Goal: Information Seeking & Learning: Learn about a topic

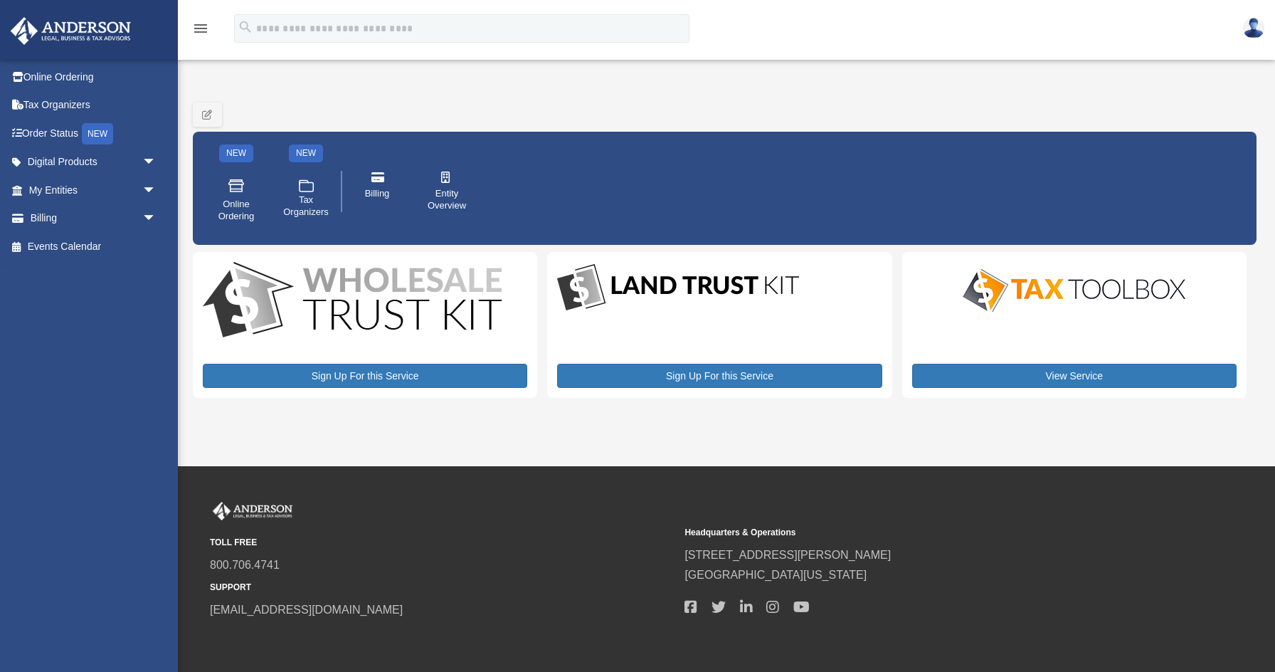
click at [1103, 28] on img at bounding box center [1253, 28] width 21 height 21
click at [1000, 128] on div "NEW Online Ordering NEW .cls-1{fill:none;stroke:#ffffff;stroke-linecap:round;st…" at bounding box center [725, 169] width 1064 height 152
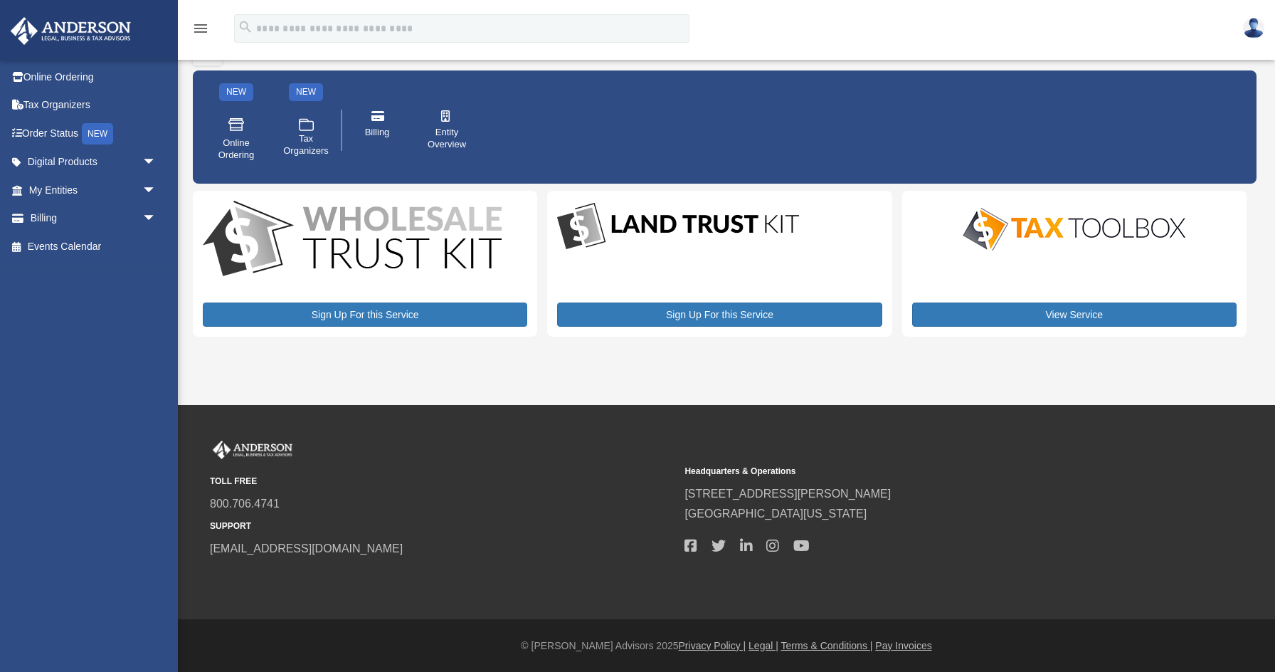
scroll to position [60, 0]
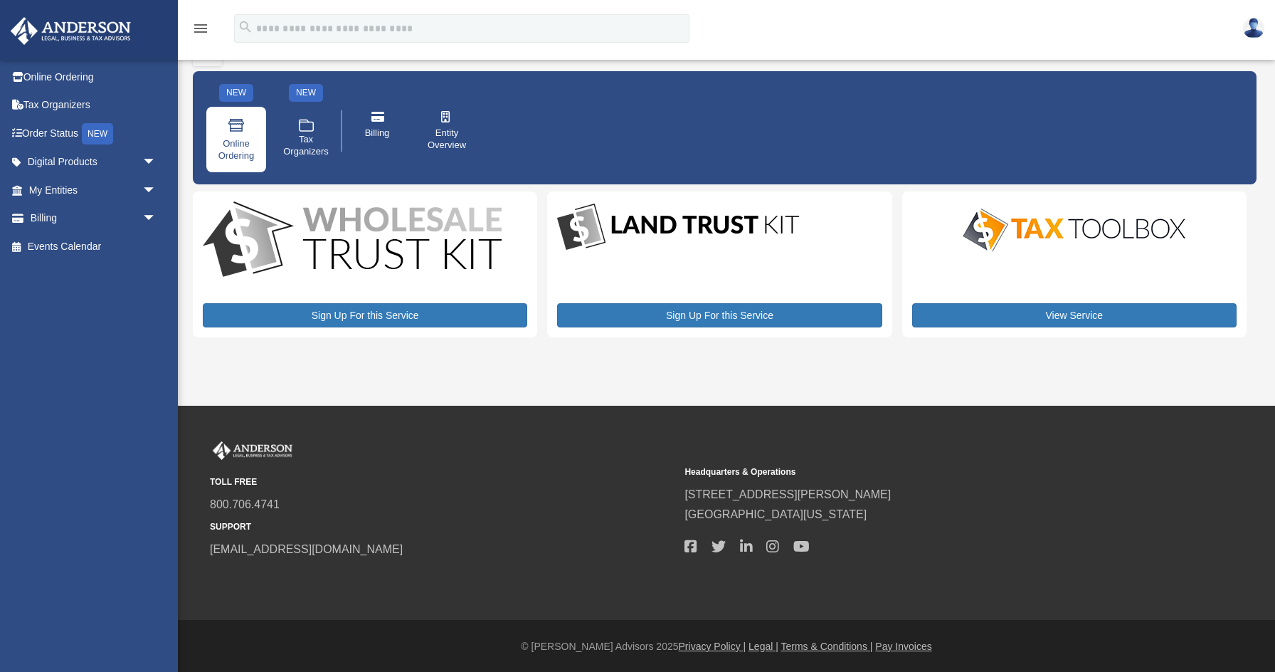
click at [236, 139] on span "Online Ordering" at bounding box center [236, 150] width 40 height 24
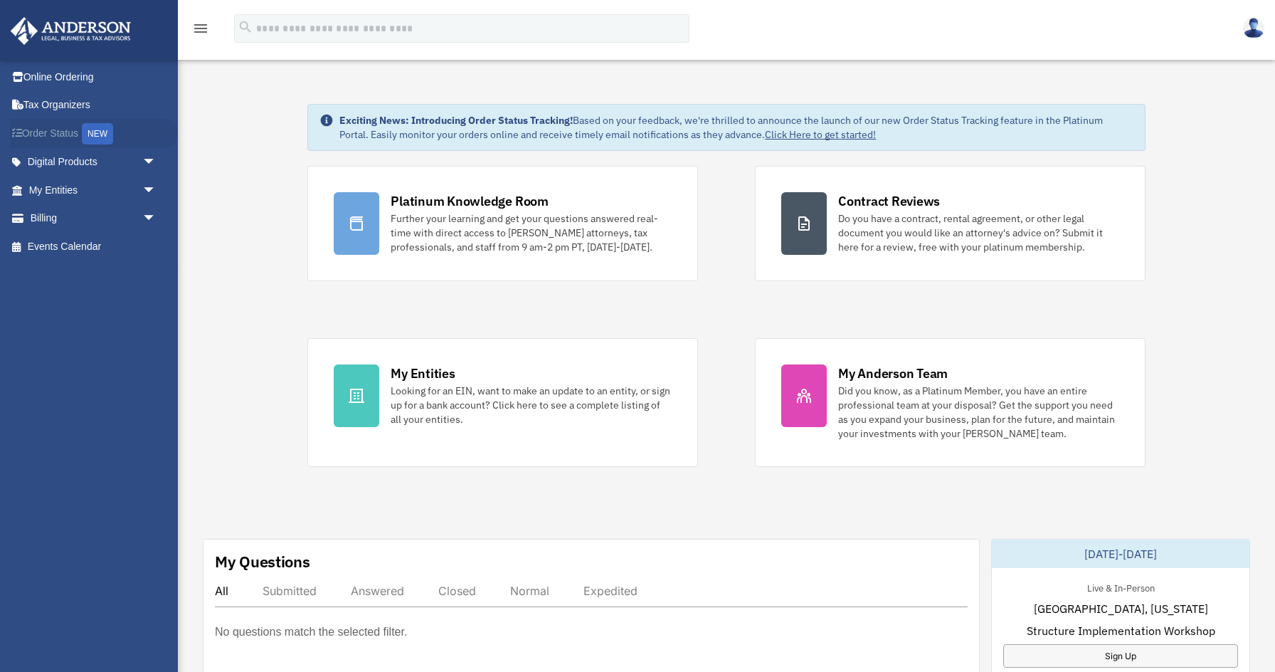
click at [73, 136] on link "Order Status NEW" at bounding box center [94, 133] width 168 height 29
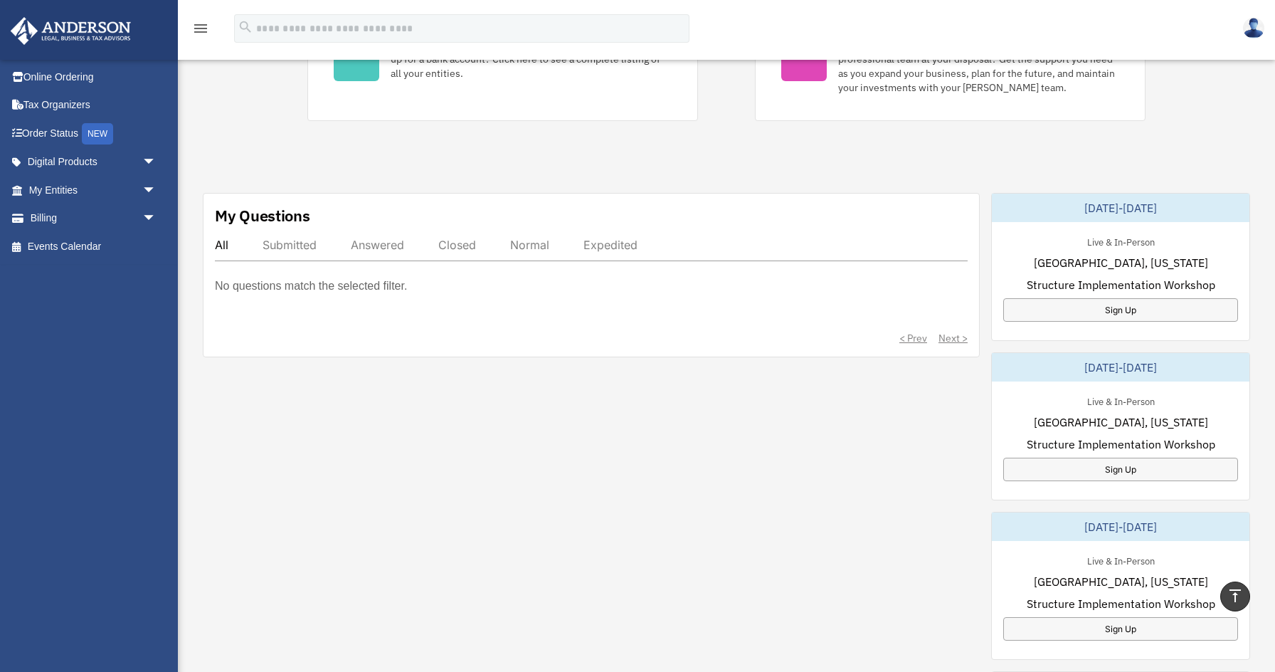
scroll to position [346, 0]
click at [296, 246] on div "Submitted" at bounding box center [290, 245] width 54 height 14
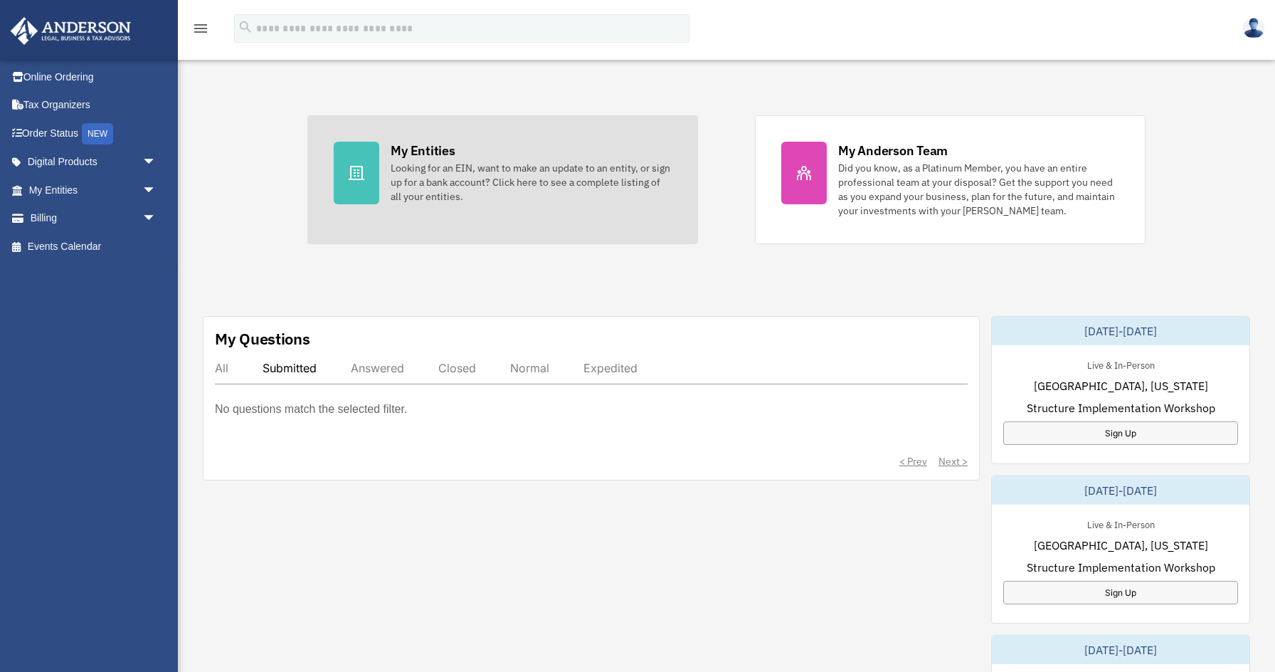
scroll to position [232, 0]
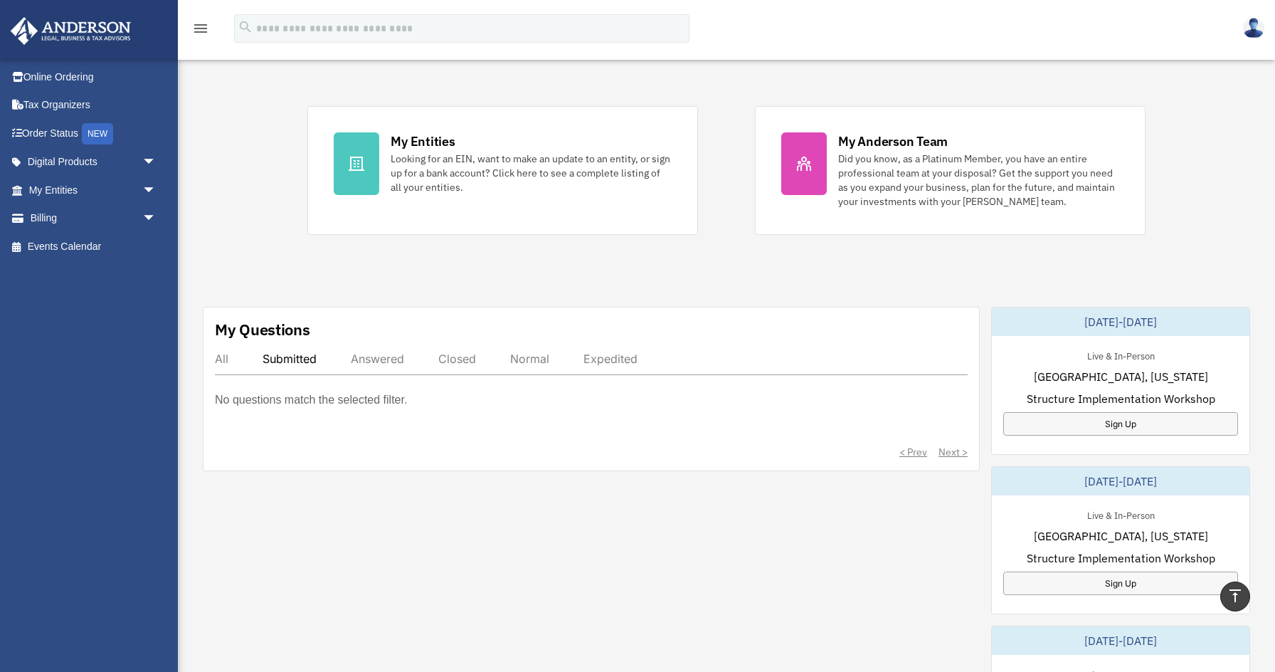
click at [221, 356] on div "All" at bounding box center [222, 359] width 14 height 14
click at [359, 398] on p "No questions match the selected filter." at bounding box center [311, 400] width 192 height 20
click at [387, 404] on p "No questions match the selected filter." at bounding box center [311, 400] width 192 height 20
click at [241, 387] on div "All Submitted Answered Closed Normal Expedited No questions match the selected …" at bounding box center [591, 405] width 753 height 107
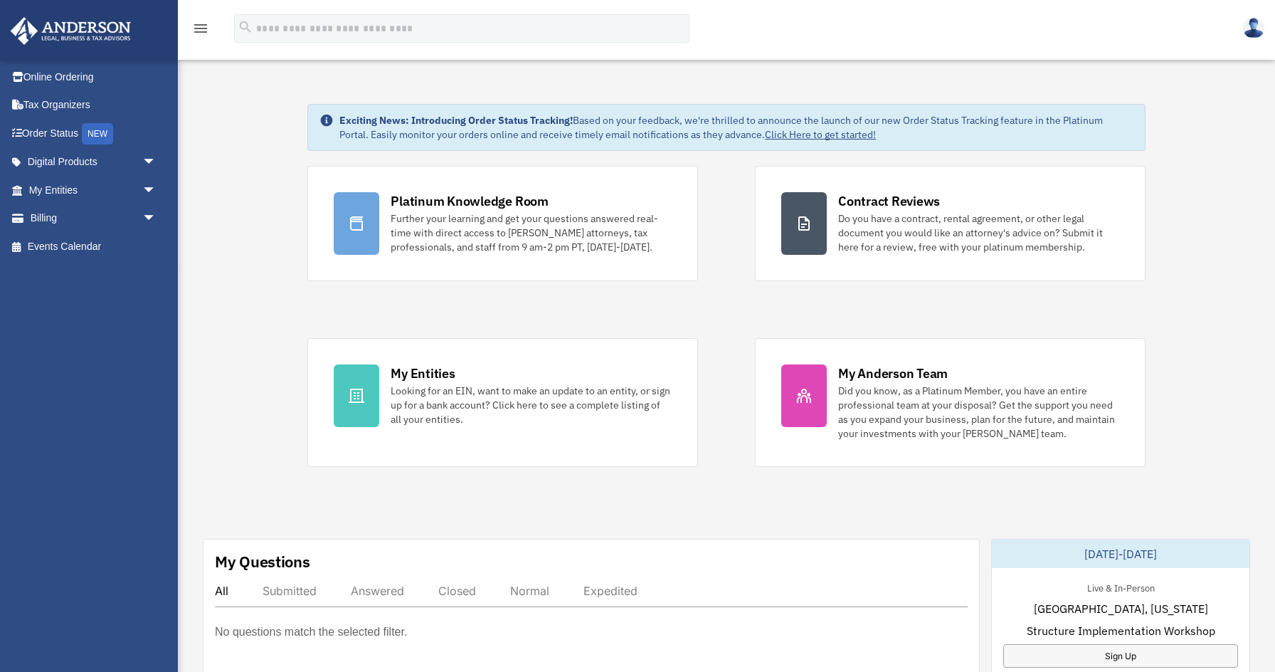
scroll to position [0, 0]
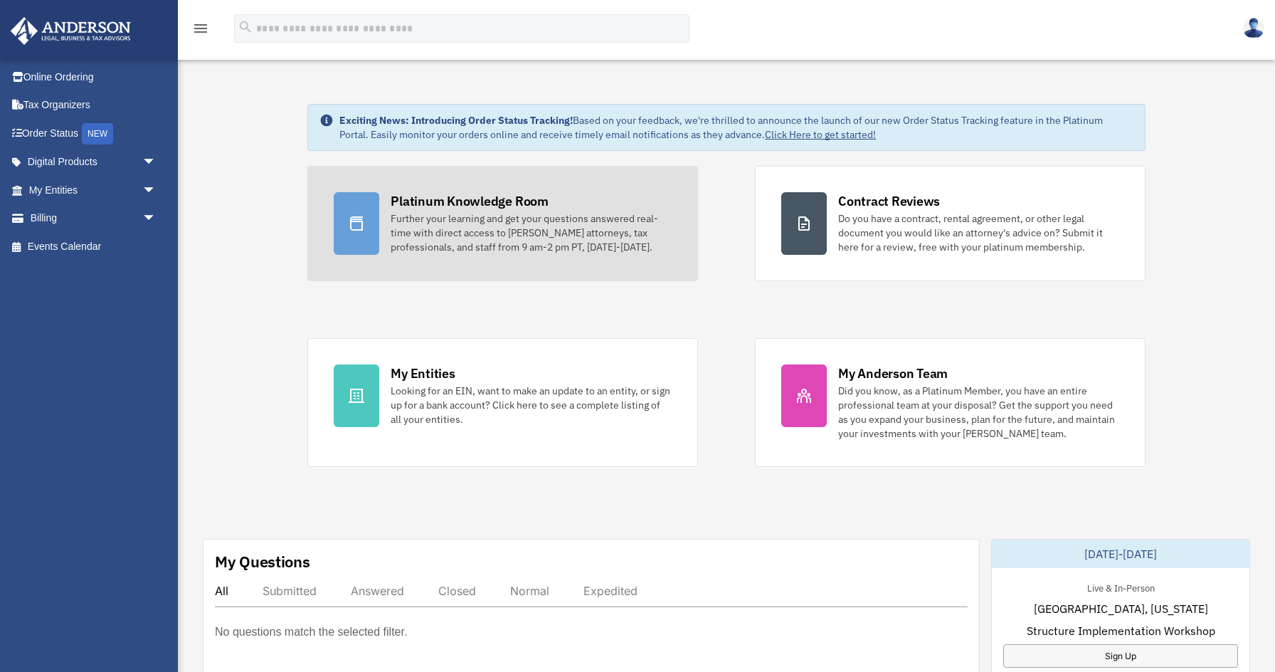
click at [465, 219] on div "Further your learning and get your questions answered real-time with direct acc…" at bounding box center [531, 232] width 281 height 43
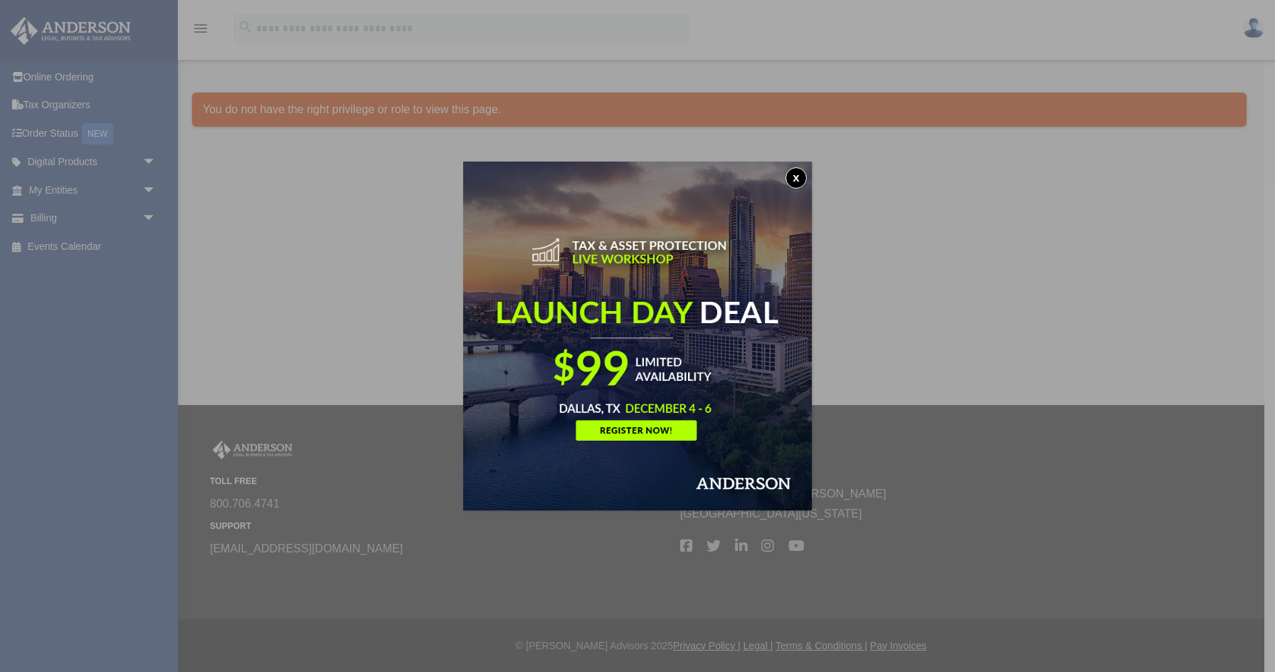
click at [796, 179] on button "x" at bounding box center [796, 177] width 21 height 21
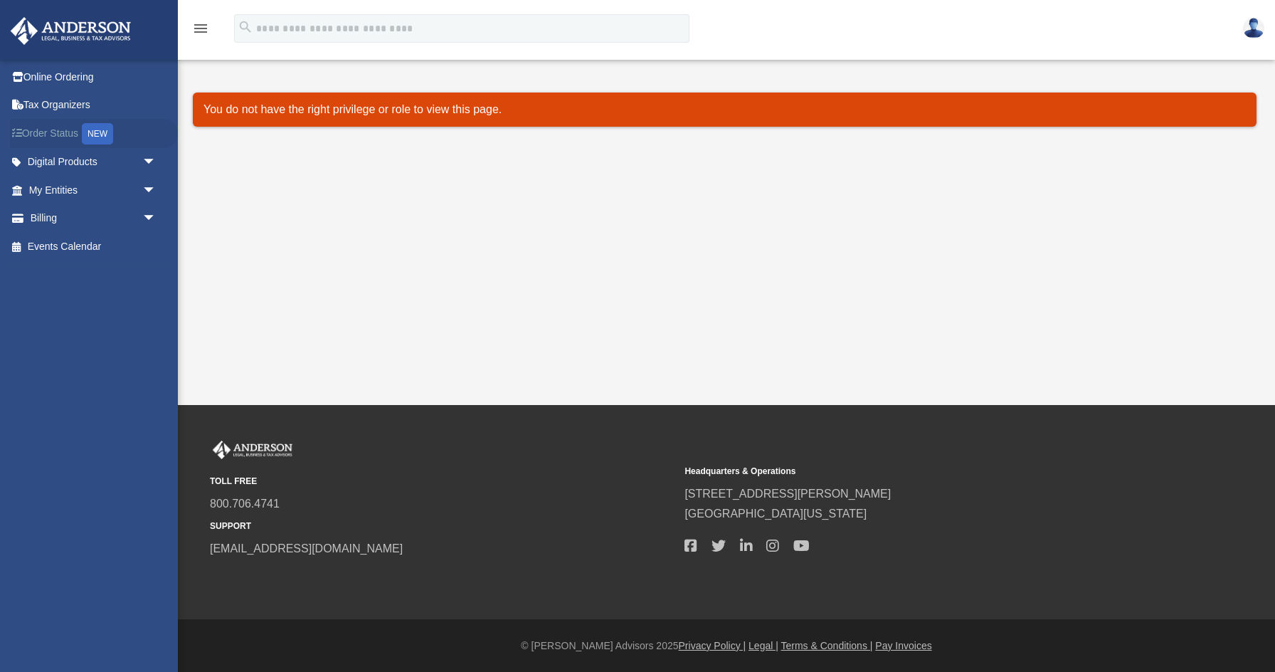
click at [71, 139] on link "Order Status NEW" at bounding box center [94, 133] width 168 height 29
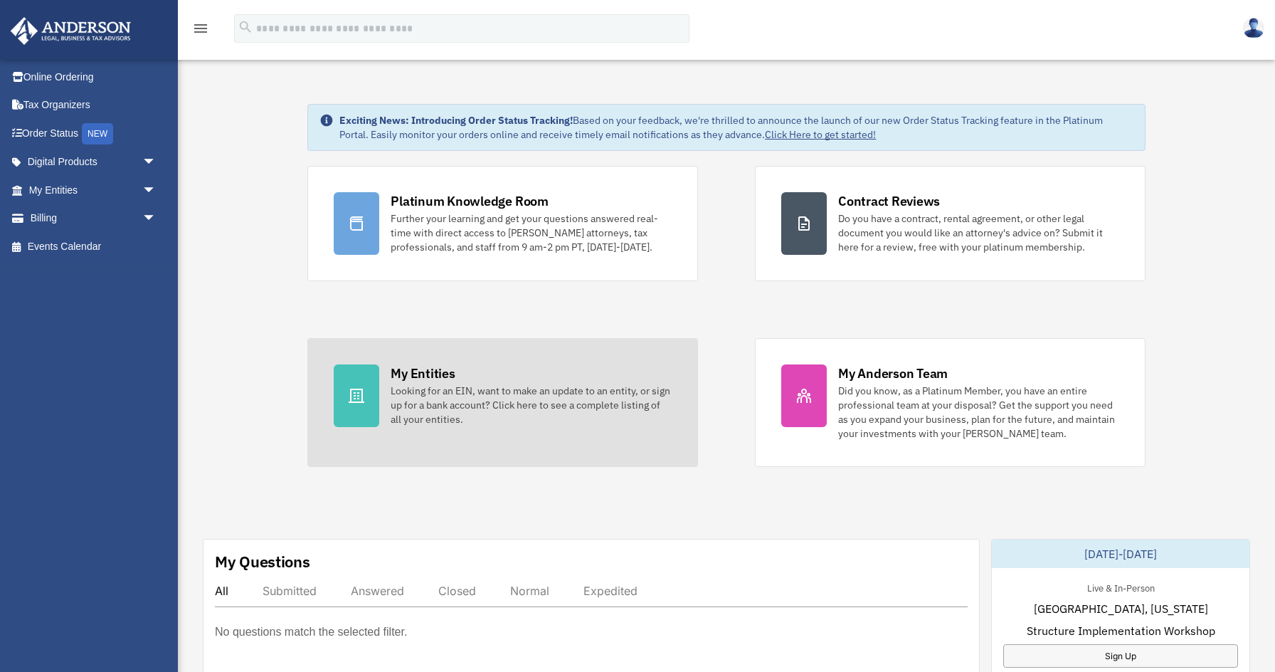
click at [468, 408] on div "Looking for an EIN, want to make an update to an entity, or sign up for a bank …" at bounding box center [531, 405] width 281 height 43
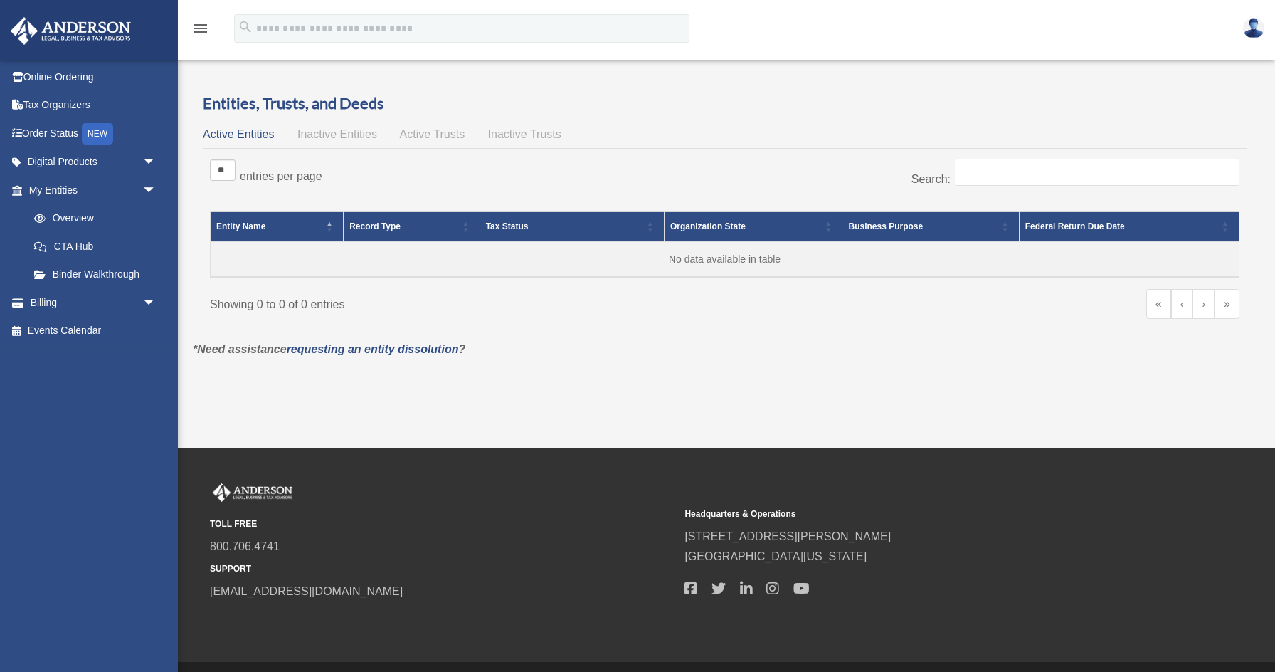
click at [69, 25] on img at bounding box center [70, 31] width 129 height 28
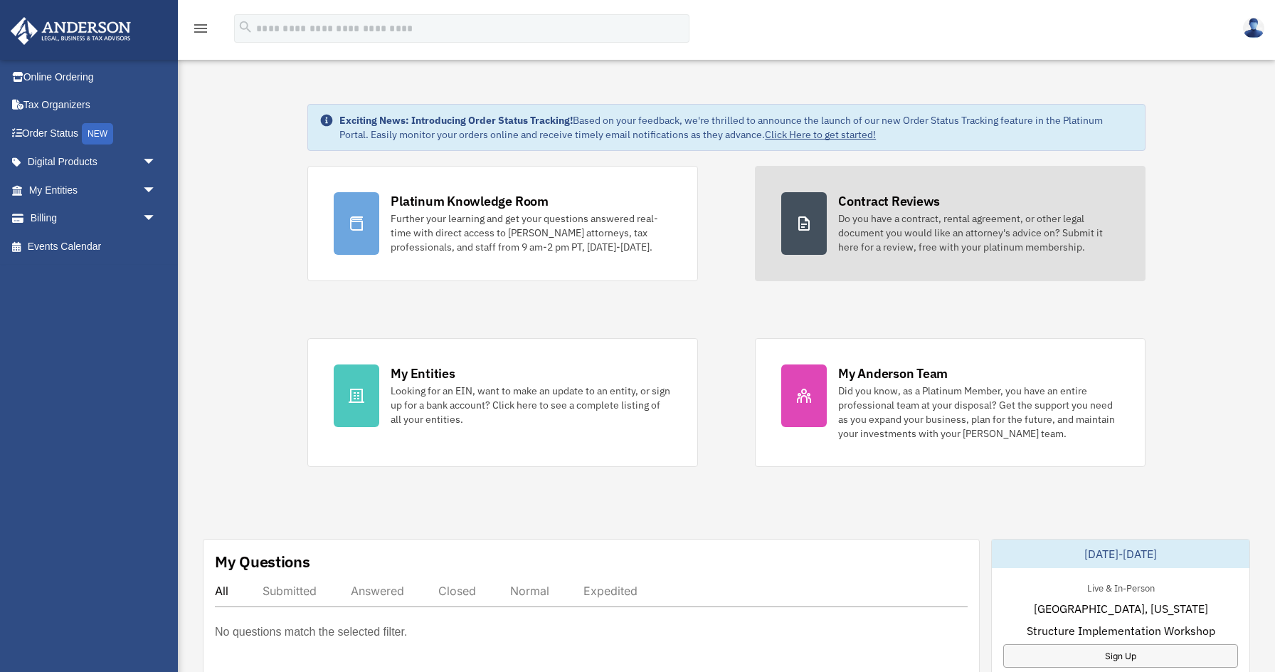
click at [886, 201] on div "Contract Reviews" at bounding box center [889, 201] width 102 height 18
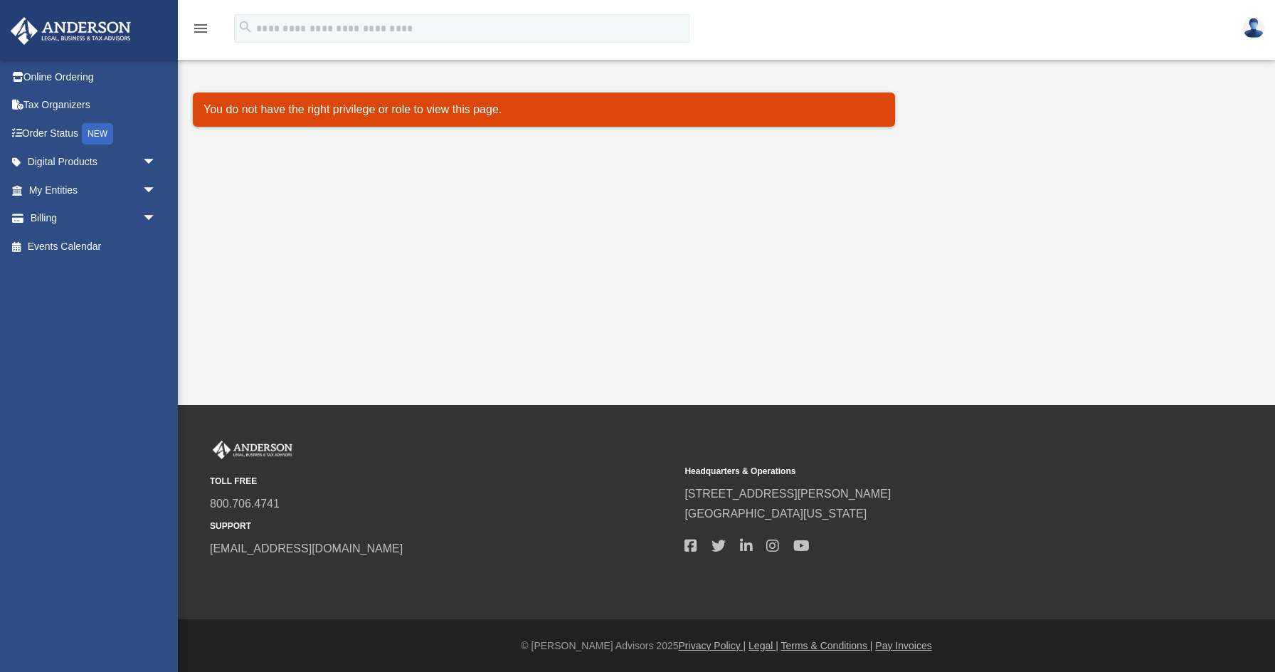
click at [360, 193] on div "Document Review [EMAIL_ADDRESS][DOMAIN_NAME] Sign Out [EMAIL_ADDRESS][DOMAIN_NA…" at bounding box center [637, 202] width 1275 height 405
click at [199, 25] on icon "menu" at bounding box center [200, 28] width 17 height 17
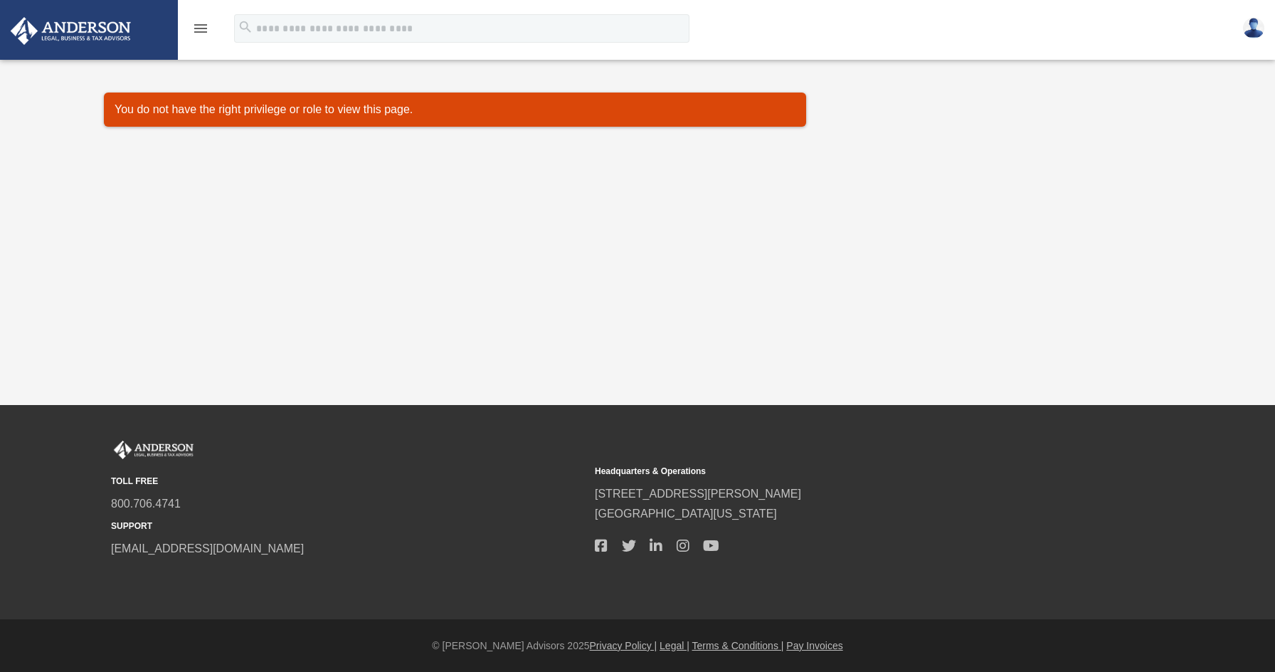
click at [199, 25] on icon "menu" at bounding box center [200, 28] width 17 height 17
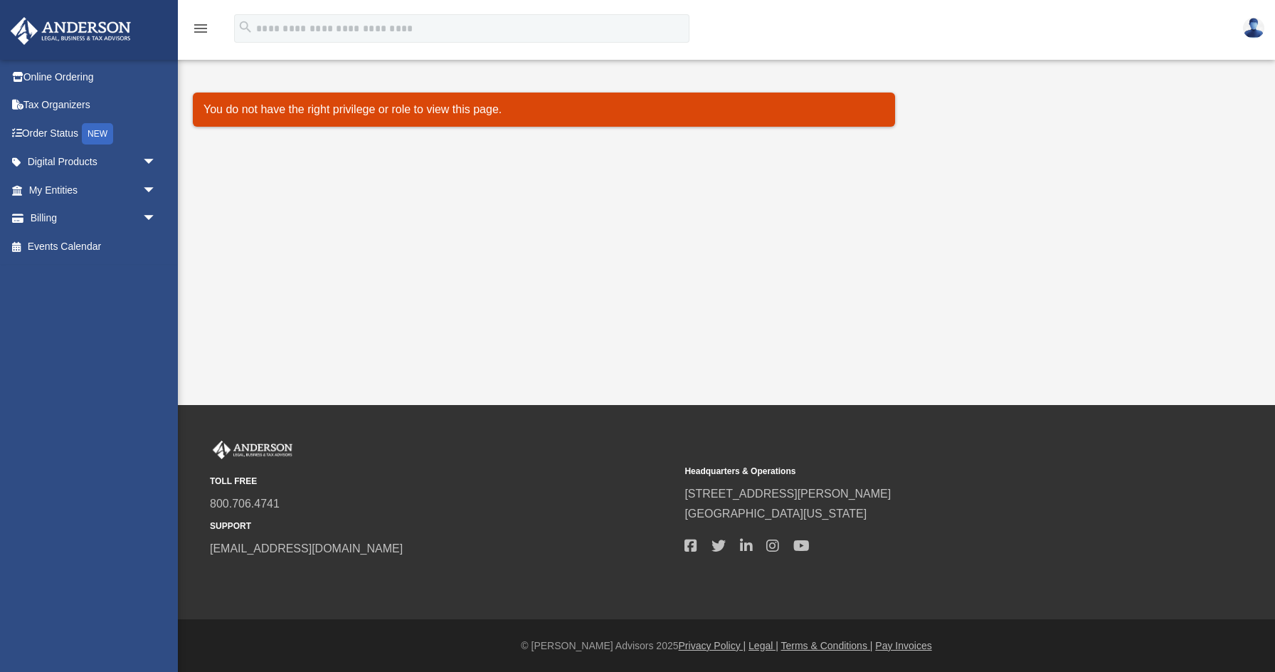
click at [23, 21] on img at bounding box center [70, 31] width 129 height 28
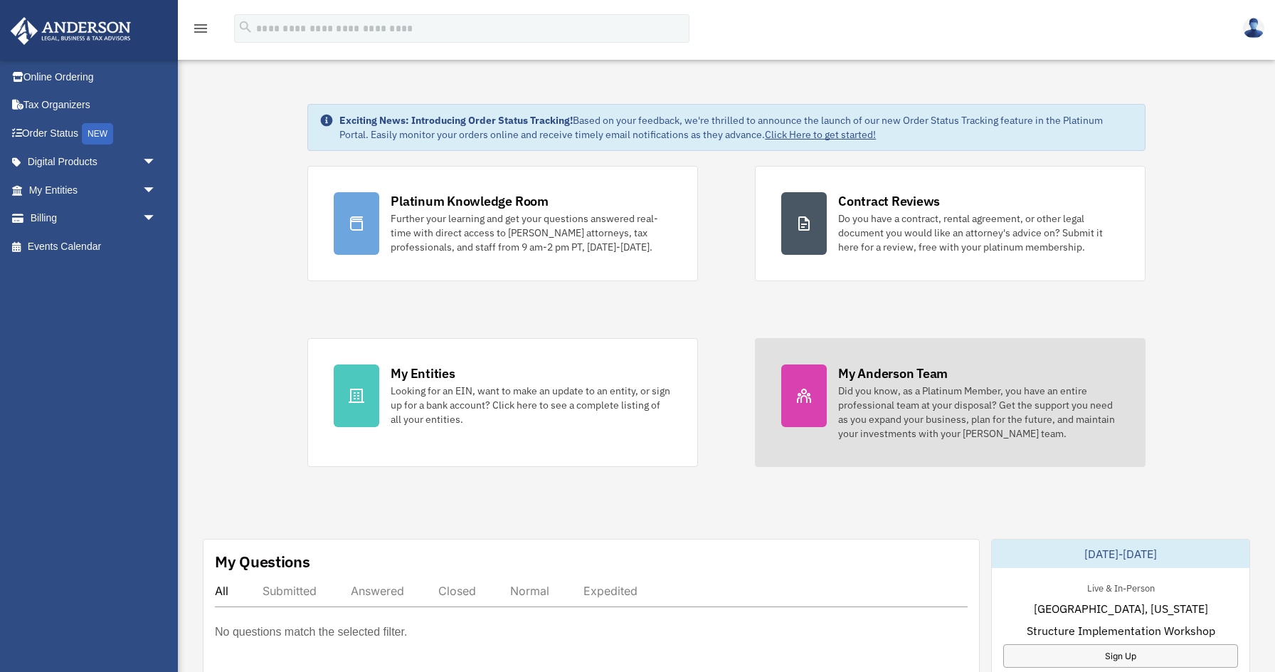
click at [859, 389] on div "Did you know, as a Platinum Member, you have an entire professional team at you…" at bounding box center [978, 412] width 281 height 57
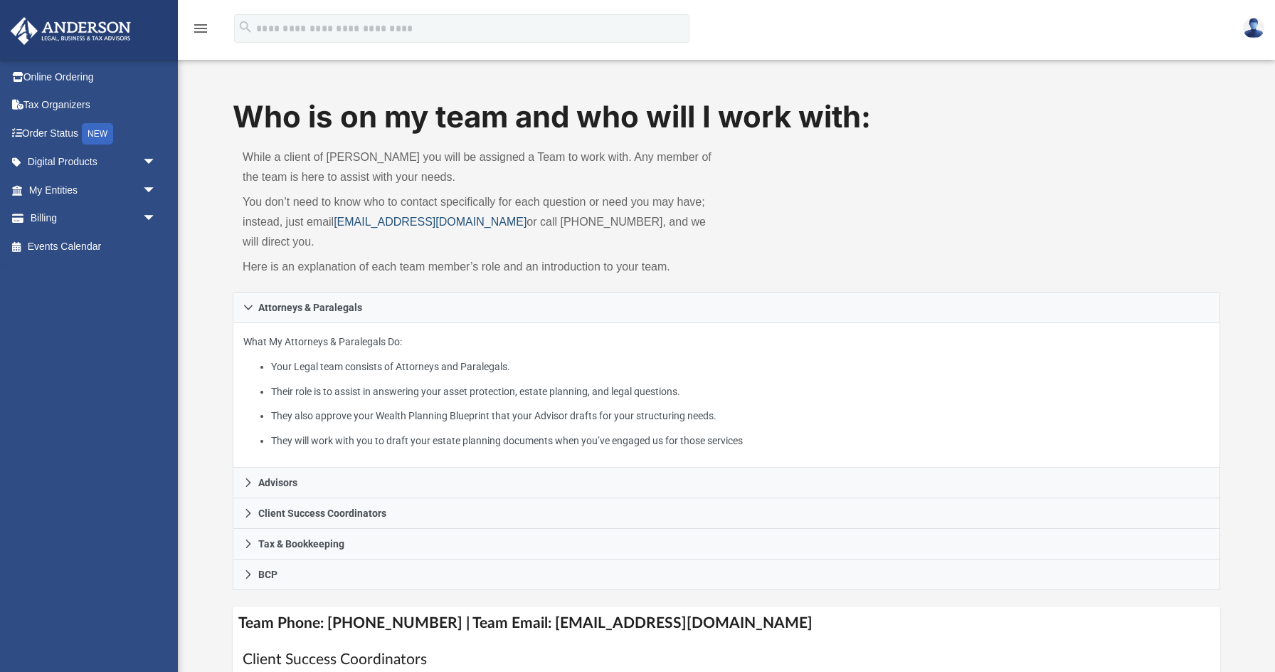
drag, startPoint x: 505, startPoint y: 221, endPoint x: 341, endPoint y: 226, distance: 164.5
click at [341, 226] on p "You don’t need to know who to contact specifically for each question or need yo…" at bounding box center [480, 222] width 474 height 60
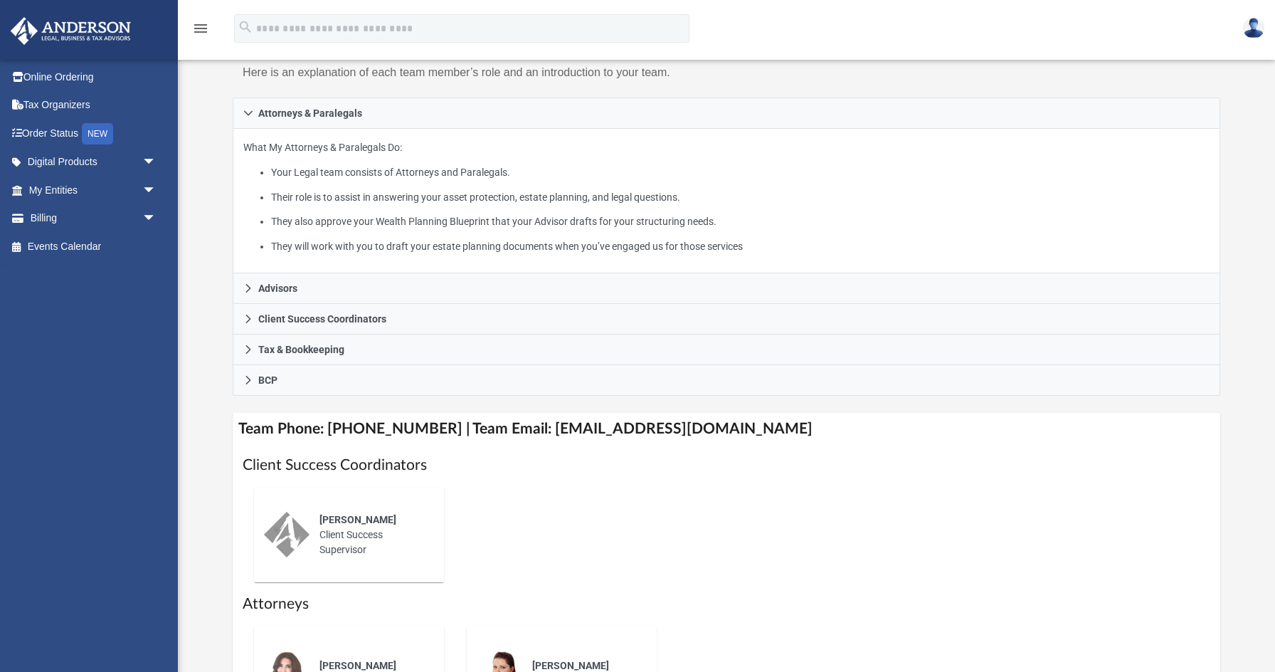
scroll to position [199, 0]
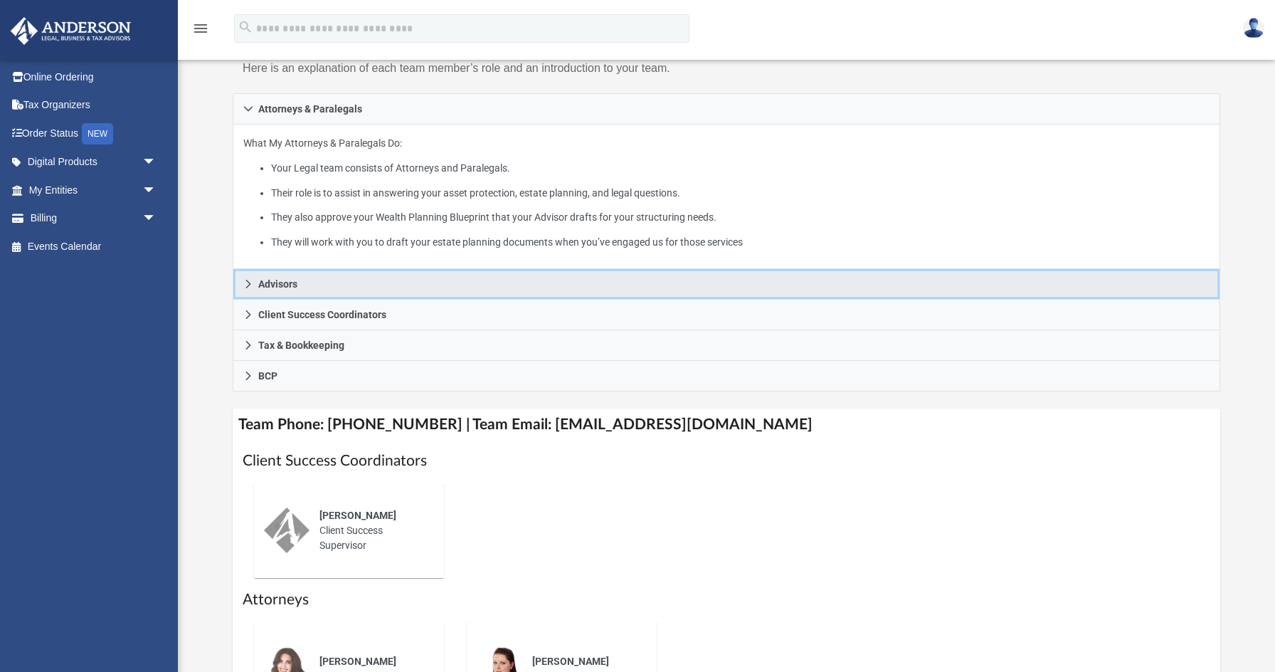
click at [278, 283] on span "Advisors" at bounding box center [277, 284] width 39 height 10
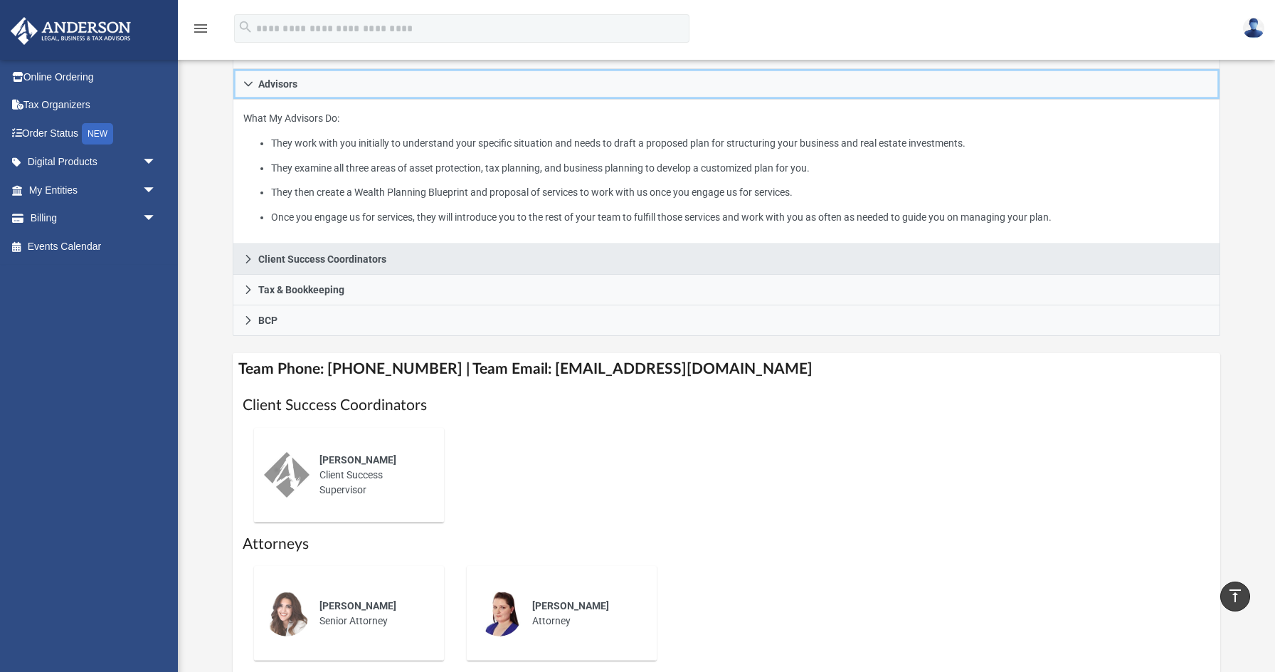
scroll to position [259, 0]
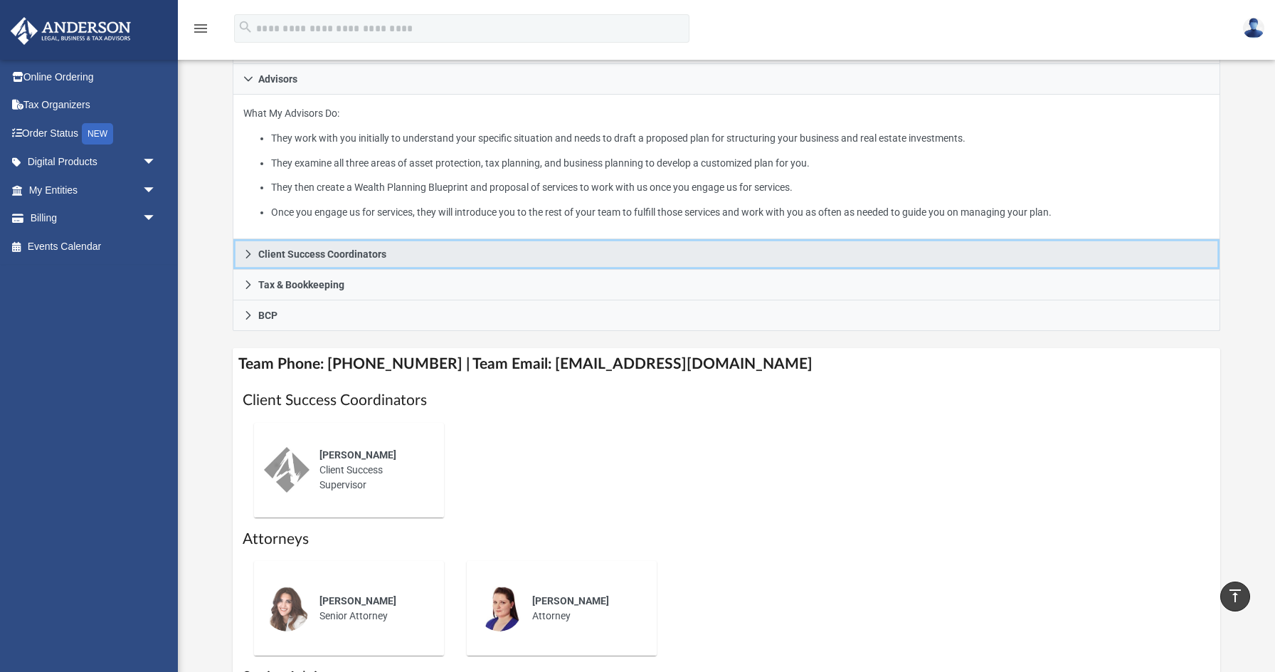
click at [388, 258] on link "Client Success Coordinators" at bounding box center [727, 254] width 988 height 31
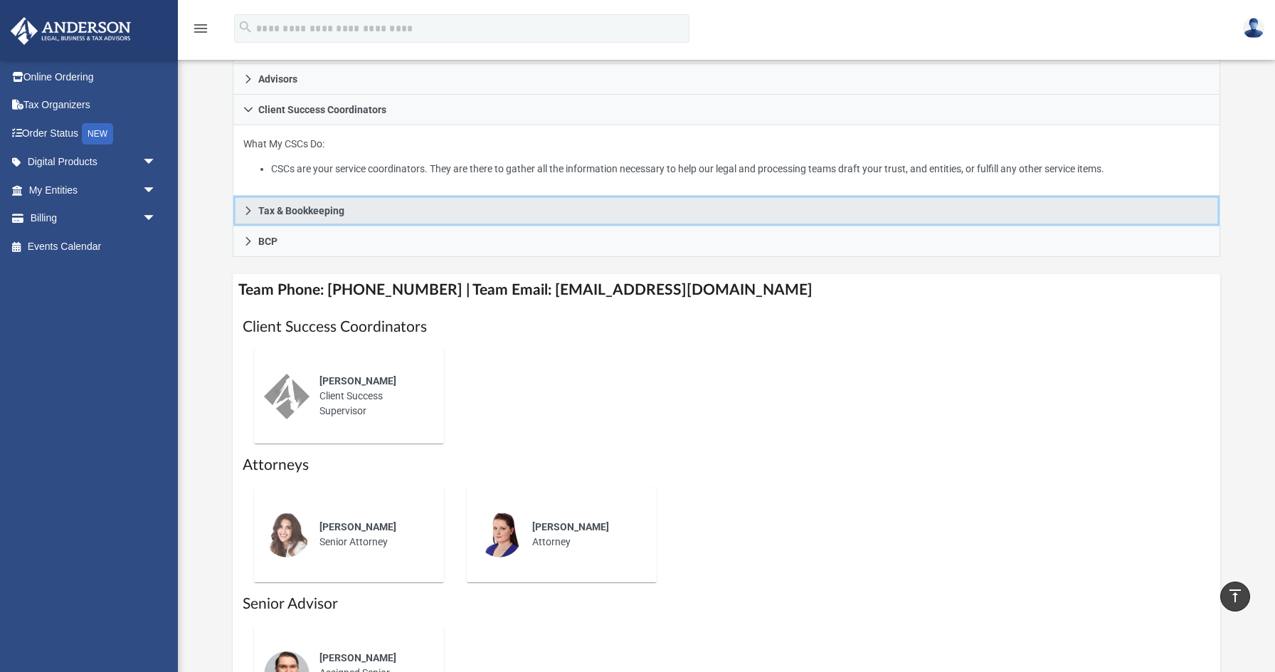
click at [307, 212] on span "Tax & Bookkeeping" at bounding box center [301, 211] width 86 height 10
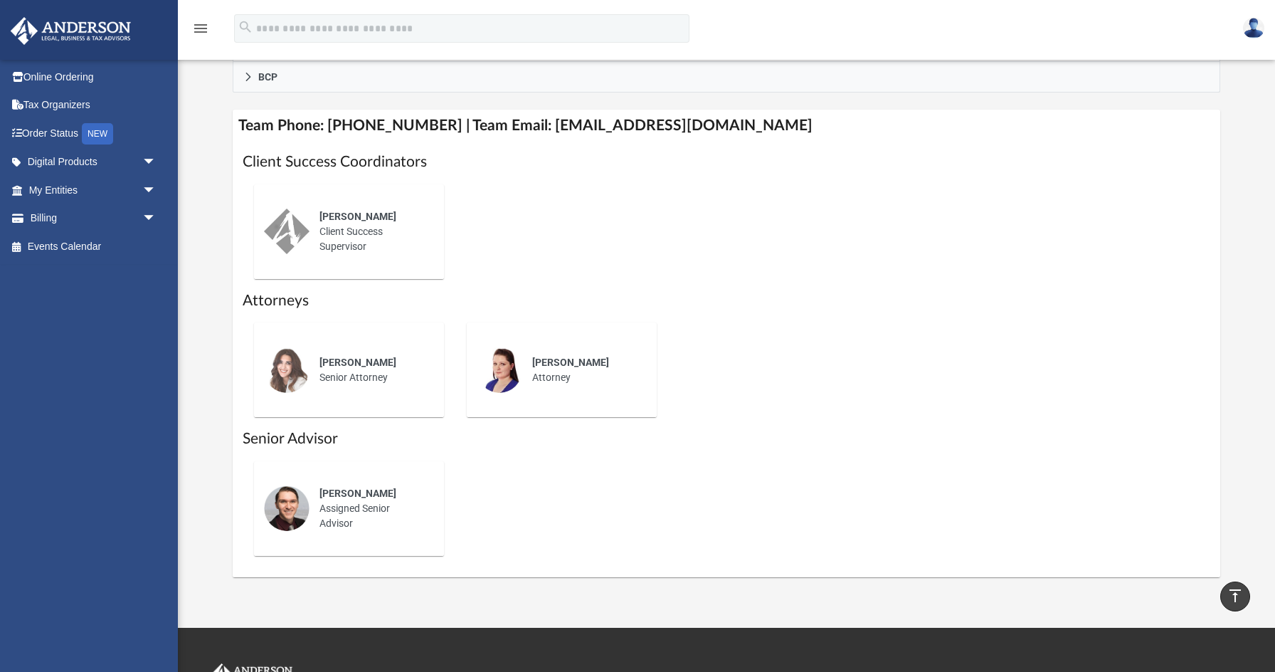
scroll to position [592, 0]
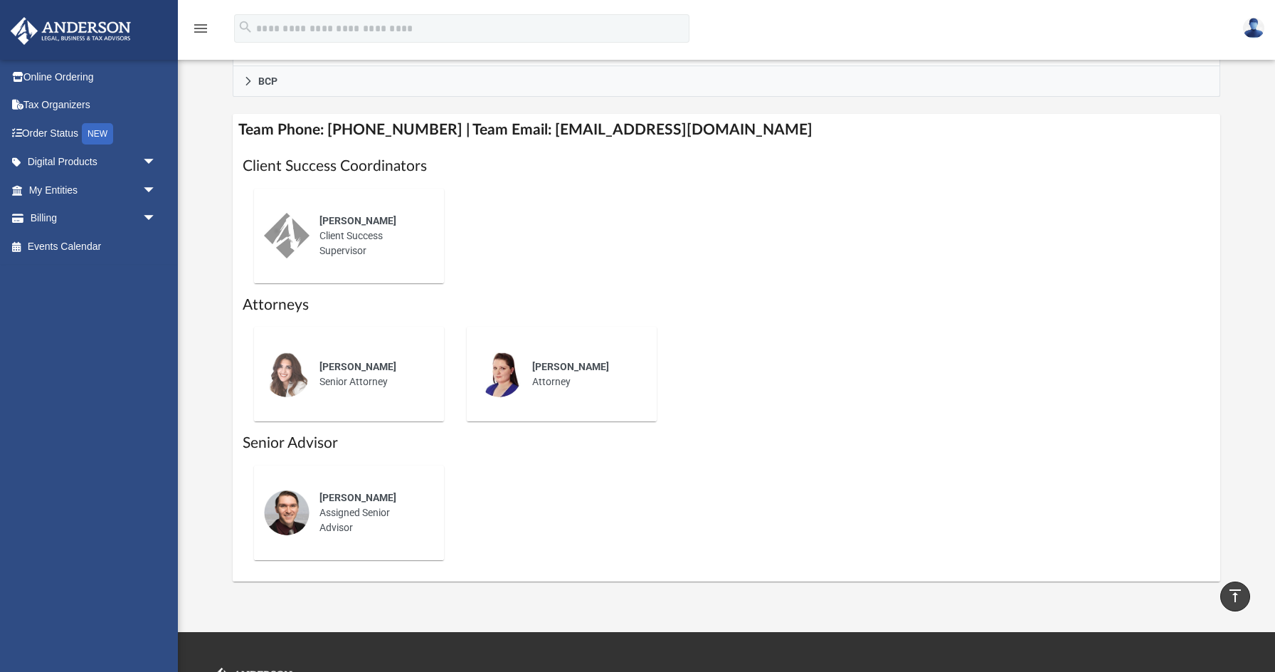
click at [388, 337] on div "Gwendy Wolfe Senior Attorney" at bounding box center [349, 374] width 170 height 75
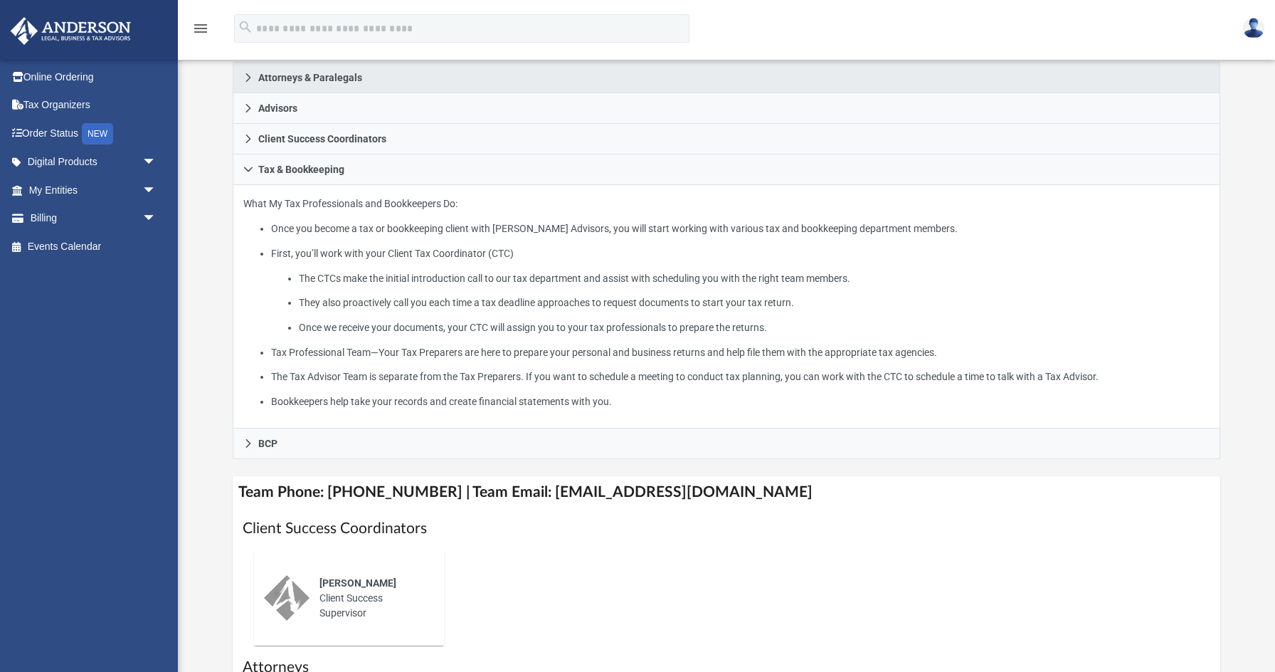
scroll to position [234, 0]
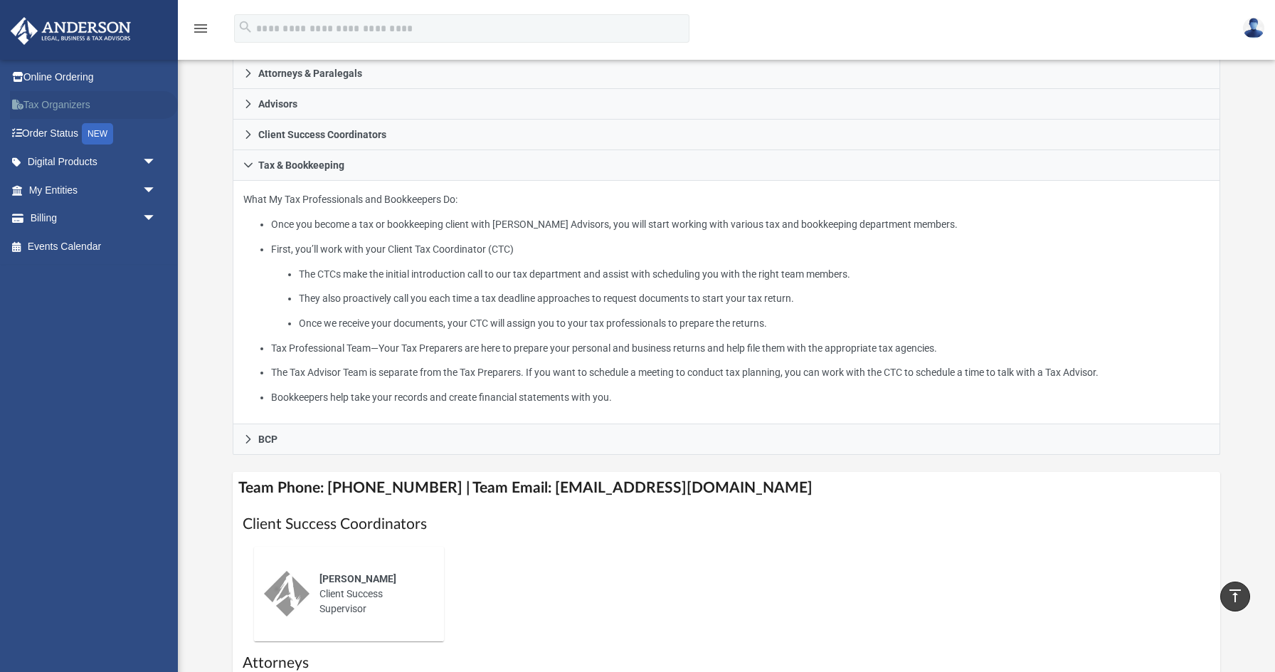
click at [56, 100] on link "Tax Organizers" at bounding box center [94, 105] width 168 height 28
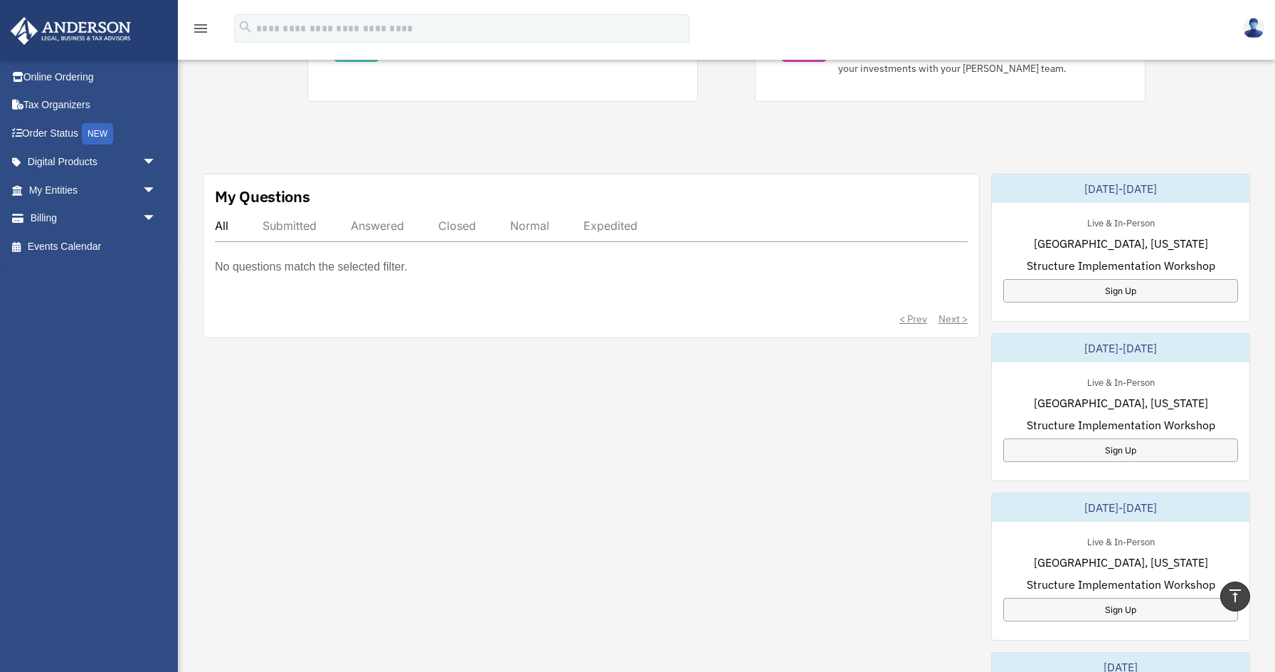
scroll to position [362, 0]
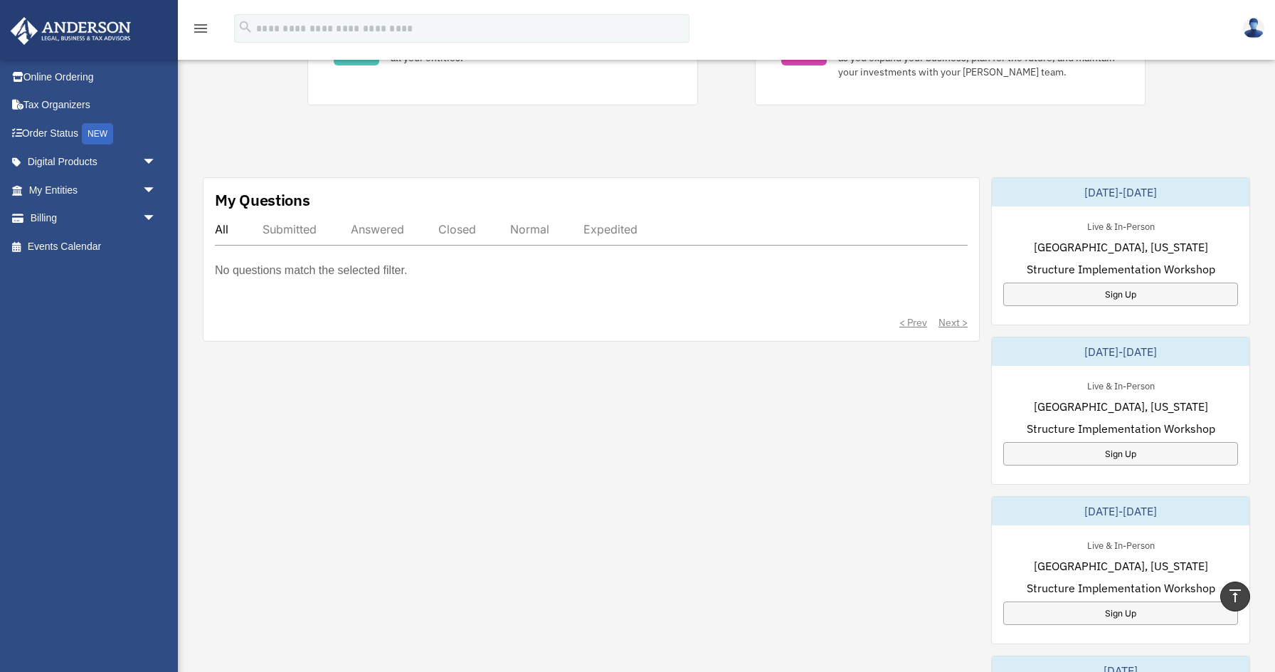
click at [248, 268] on p "No questions match the selected filter." at bounding box center [311, 270] width 192 height 20
click at [287, 300] on div "All Submitted Answered Closed Normal Expedited No questions match the selected …" at bounding box center [591, 275] width 753 height 107
click at [361, 317] on div "< Prev Next >" at bounding box center [591, 322] width 753 height 14
click at [357, 292] on div "No questions match the selected filter." at bounding box center [591, 280] width 753 height 40
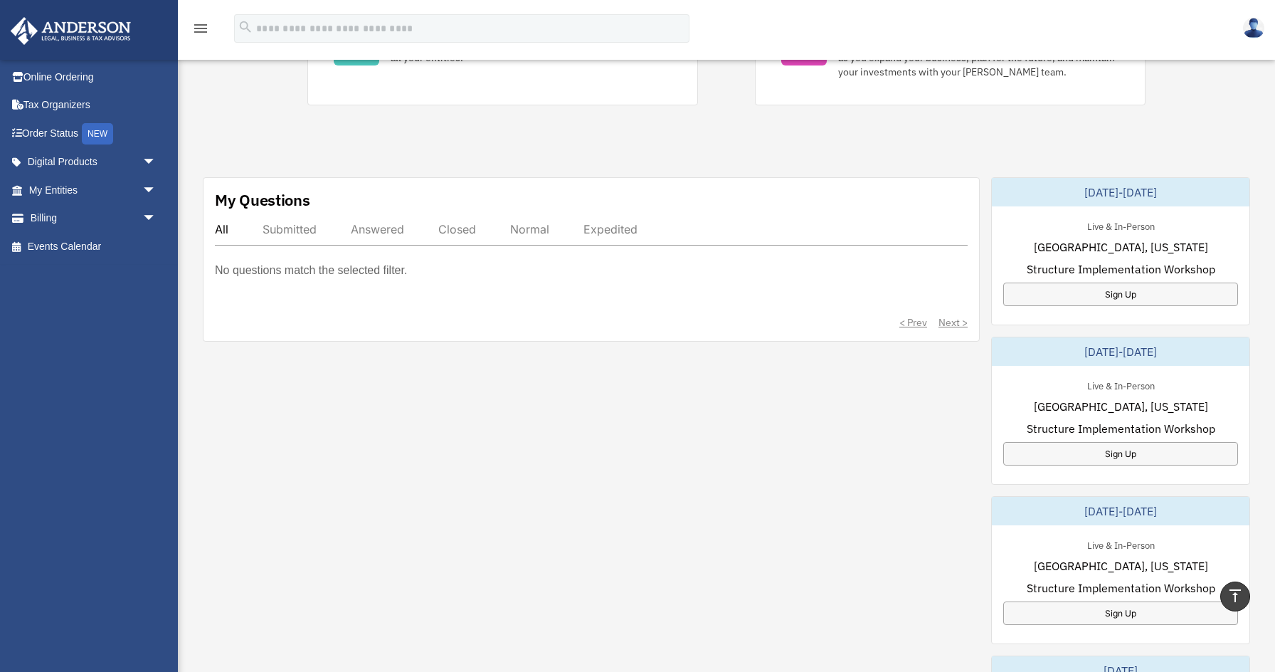
click at [357, 292] on div "No questions match the selected filter." at bounding box center [591, 280] width 753 height 40
click at [356, 273] on p "No questions match the selected filter." at bounding box center [311, 270] width 192 height 20
click at [950, 322] on div "< Prev Next >" at bounding box center [591, 322] width 753 height 14
click at [294, 229] on div "Submitted" at bounding box center [290, 229] width 54 height 14
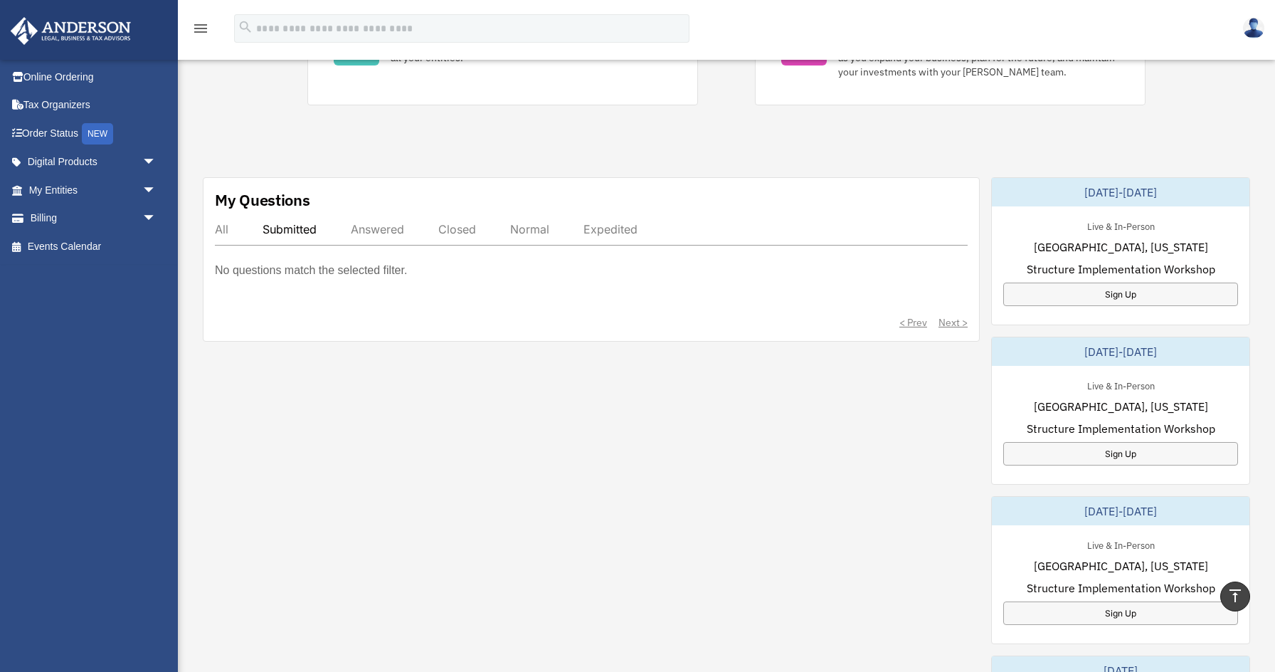
click at [391, 233] on div "Answered" at bounding box center [377, 229] width 53 height 14
click at [469, 231] on div "Closed" at bounding box center [457, 229] width 38 height 14
click at [530, 237] on div "All Submitted Answered Closed Normal Expedited" at bounding box center [591, 233] width 753 height 23
click at [530, 223] on div "Normal" at bounding box center [529, 229] width 39 height 14
click at [611, 232] on div "Expedited" at bounding box center [611, 229] width 54 height 14
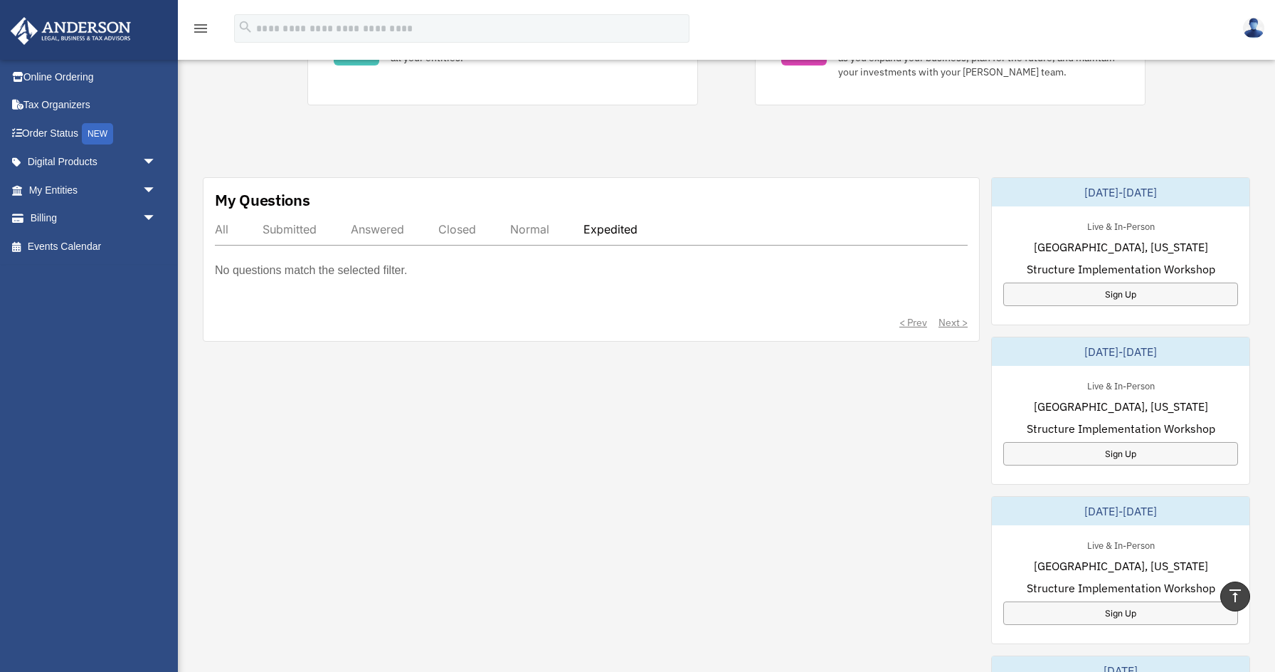
click at [219, 226] on div "All" at bounding box center [222, 229] width 14 height 14
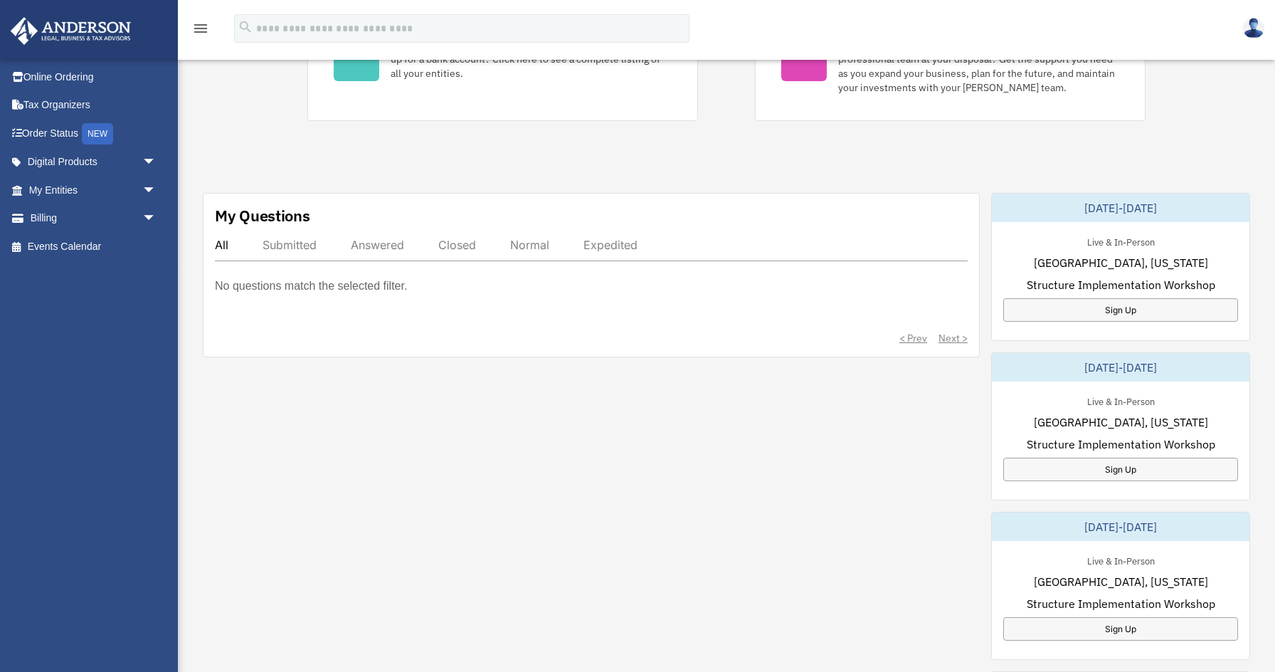
scroll to position [346, 0]
click at [228, 245] on div "All Submitted Answered Closed Normal Expedited" at bounding box center [591, 249] width 753 height 23
click at [225, 245] on div "All" at bounding box center [222, 245] width 14 height 14
click at [337, 325] on div "All Submitted Answered Closed Normal Expedited No questions match the selected …" at bounding box center [591, 291] width 753 height 107
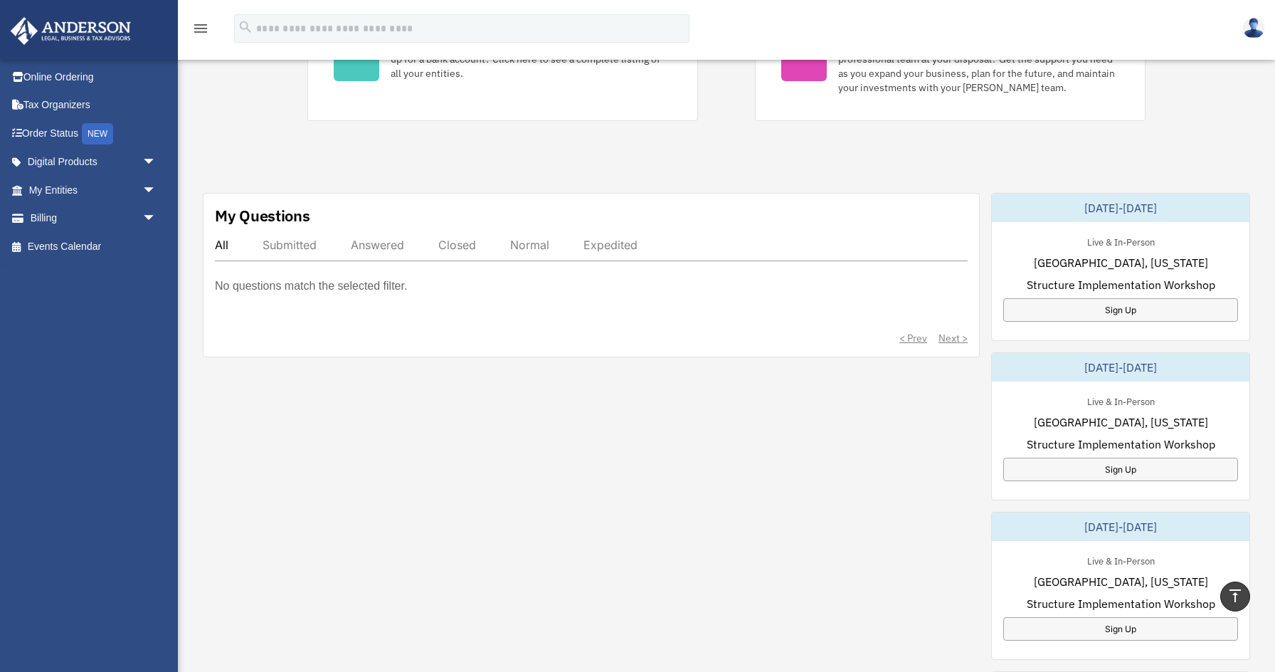
click at [204, 31] on icon "menu" at bounding box center [200, 28] width 17 height 17
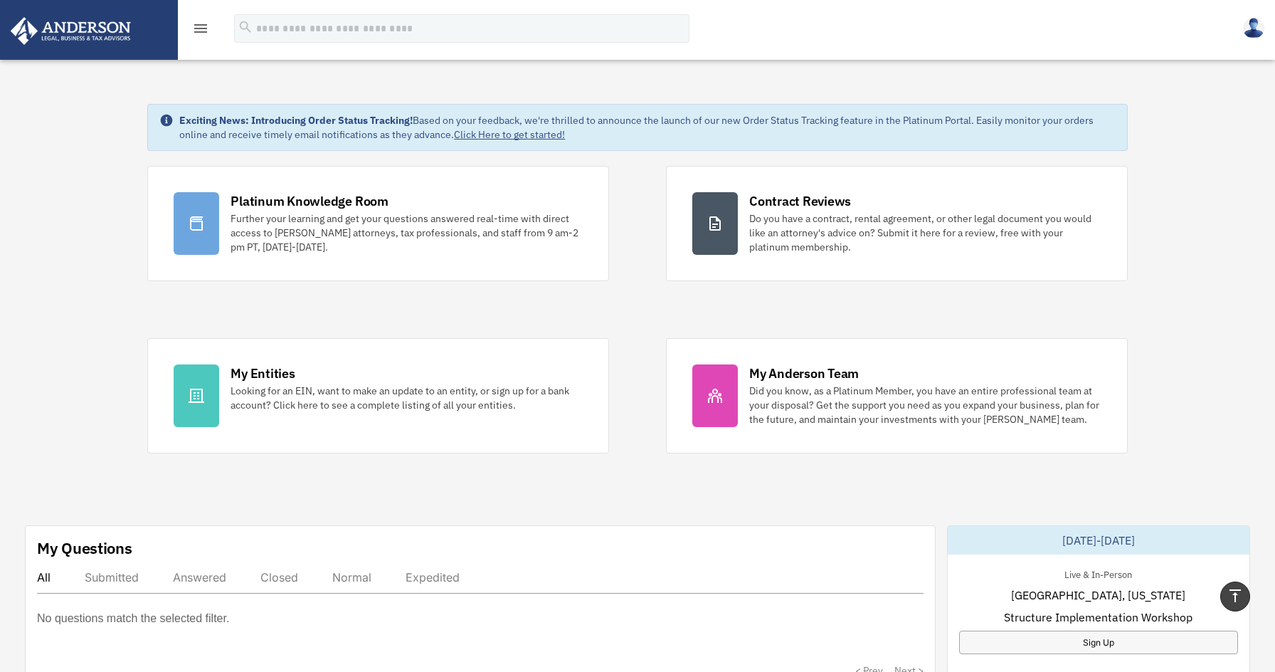
scroll to position [0, 0]
click at [200, 26] on icon "menu" at bounding box center [200, 28] width 17 height 17
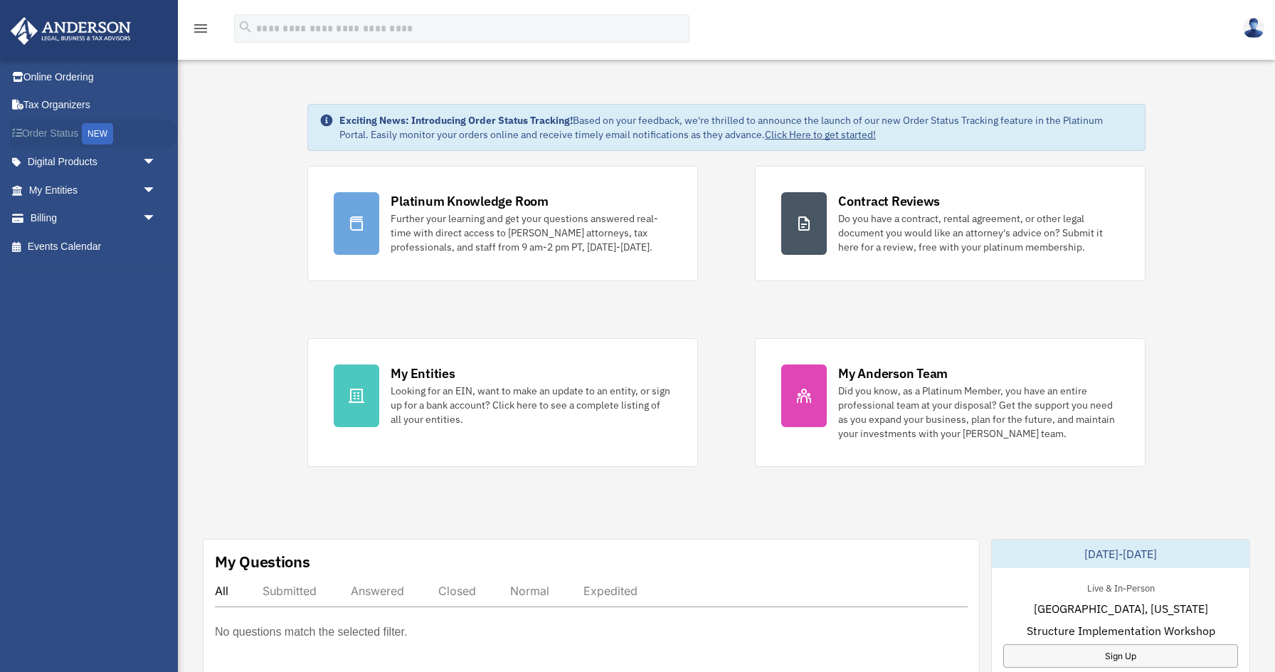
click at [98, 130] on div "NEW" at bounding box center [97, 133] width 31 height 21
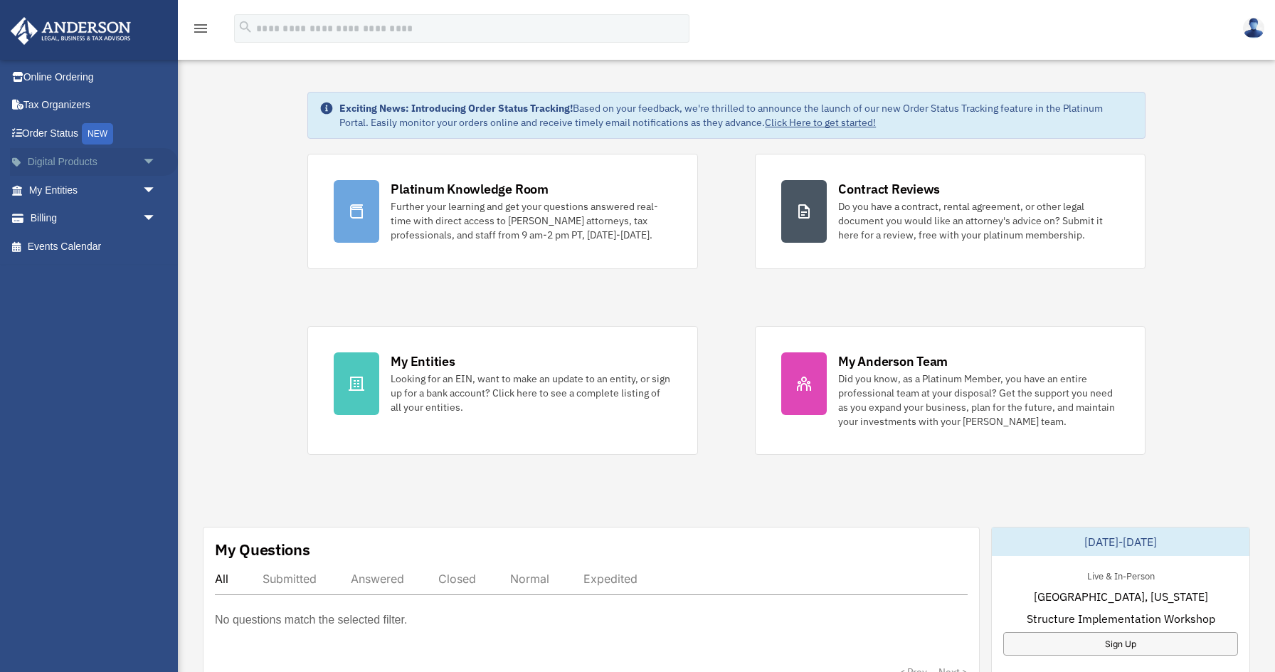
click at [61, 159] on link "Digital Products arrow_drop_down" at bounding box center [94, 162] width 168 height 28
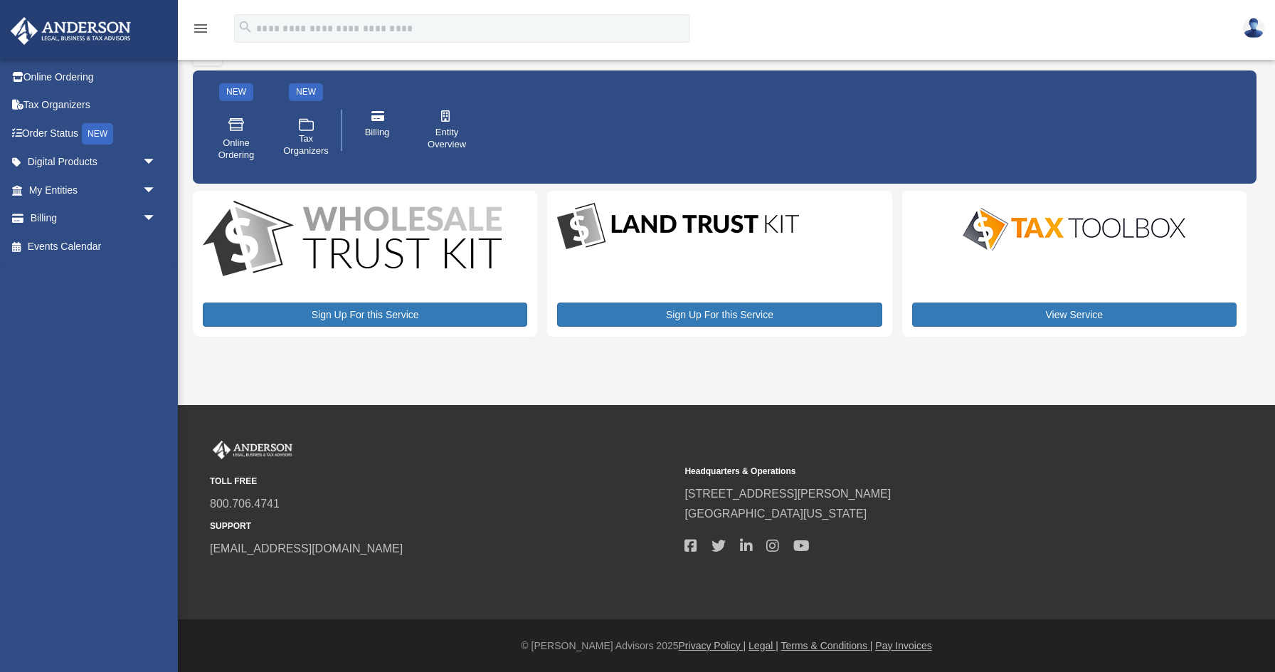
scroll to position [60, 0]
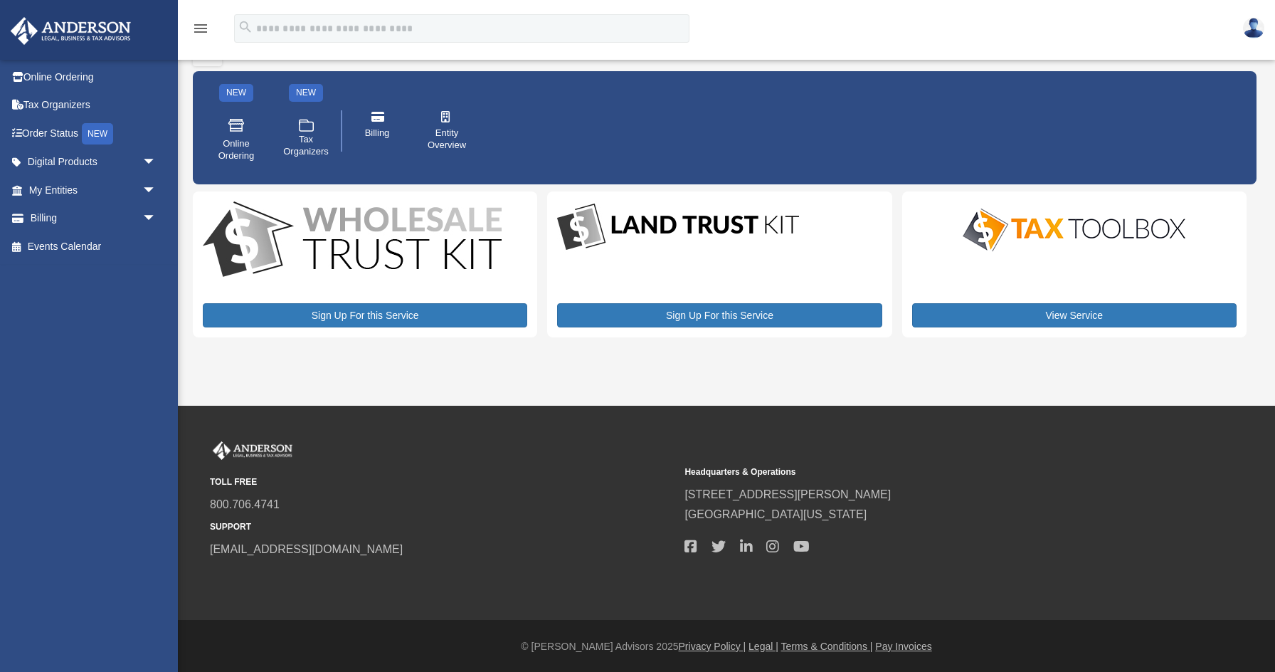
click at [1099, 258] on p at bounding box center [1074, 229] width 325 height 57
click at [1063, 307] on link "View Service" at bounding box center [1074, 315] width 325 height 24
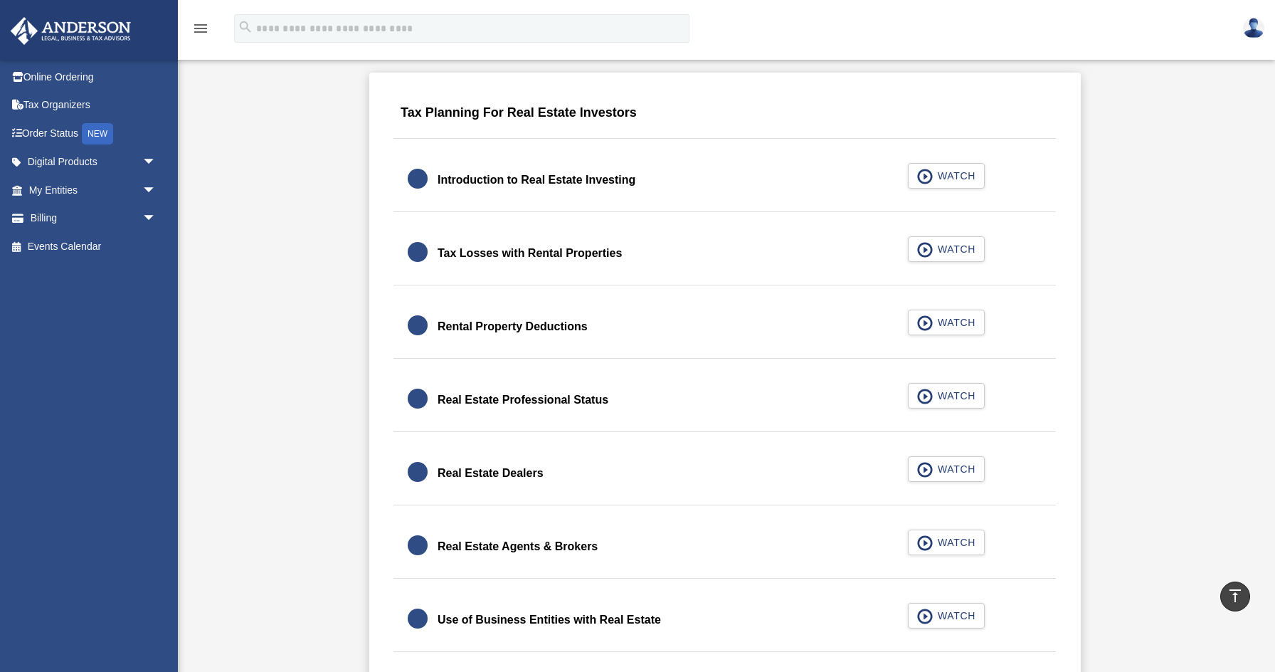
scroll to position [889, 0]
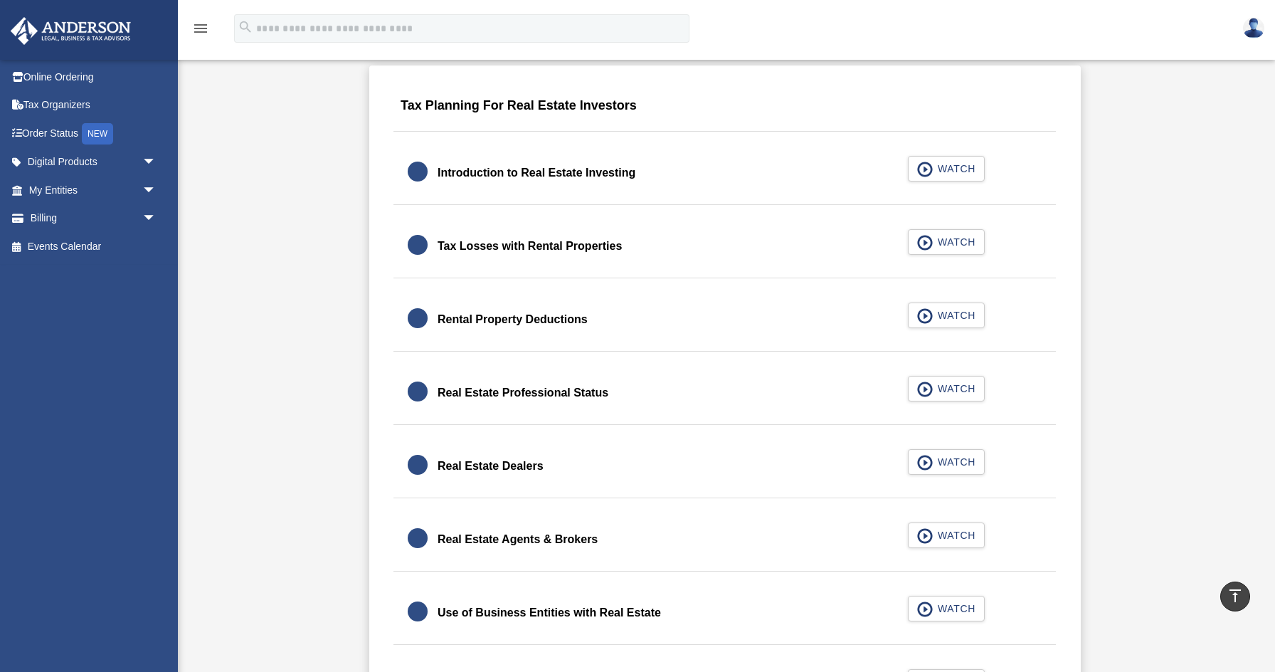
click at [595, 172] on div "Introduction to Real Estate Investing" at bounding box center [537, 173] width 198 height 20
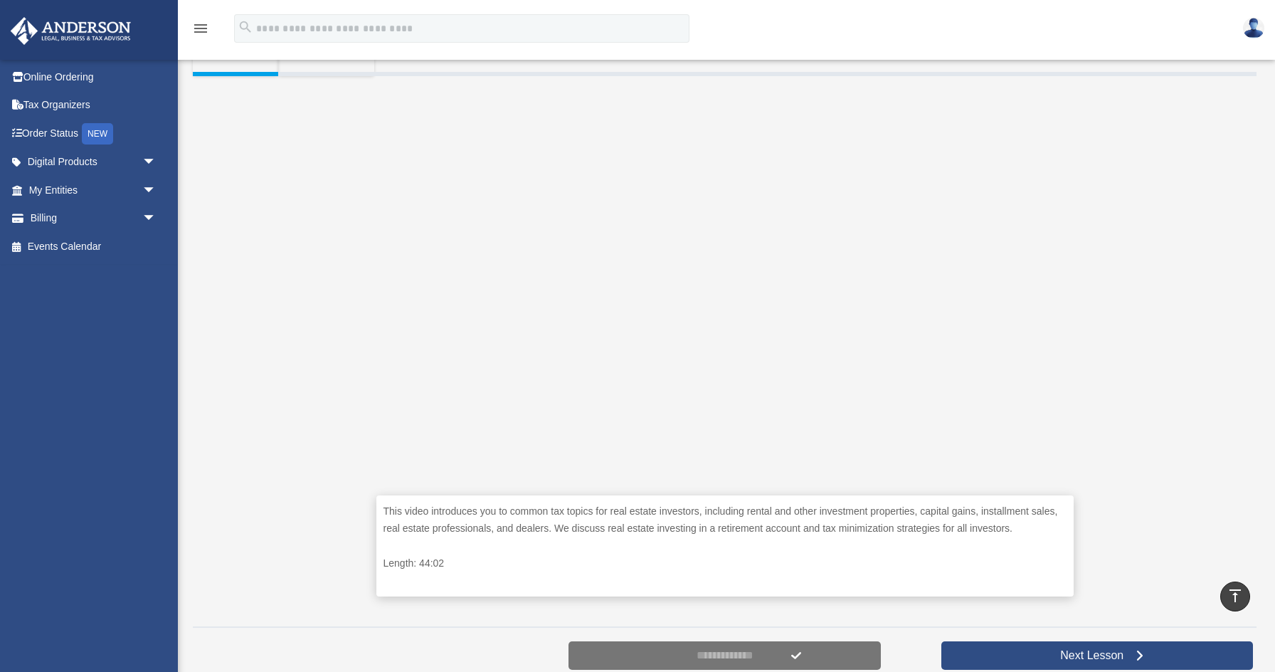
scroll to position [283, 0]
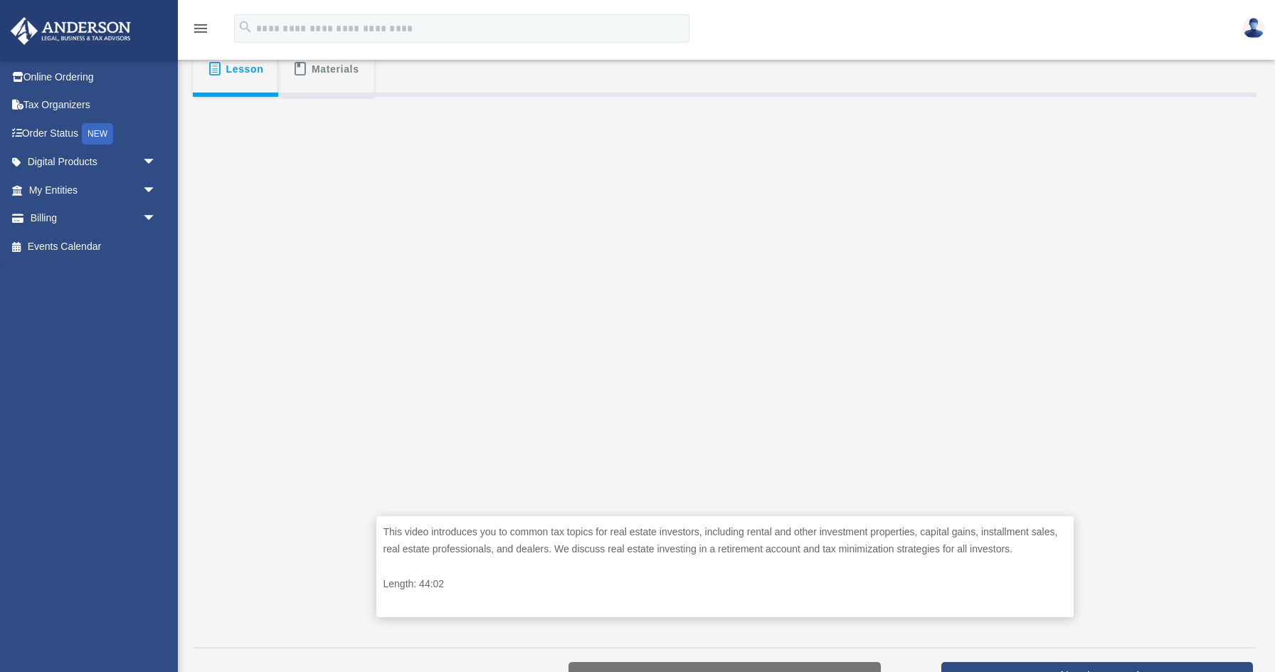
scroll to position [258, 0]
click at [28, 27] on img at bounding box center [70, 31] width 129 height 28
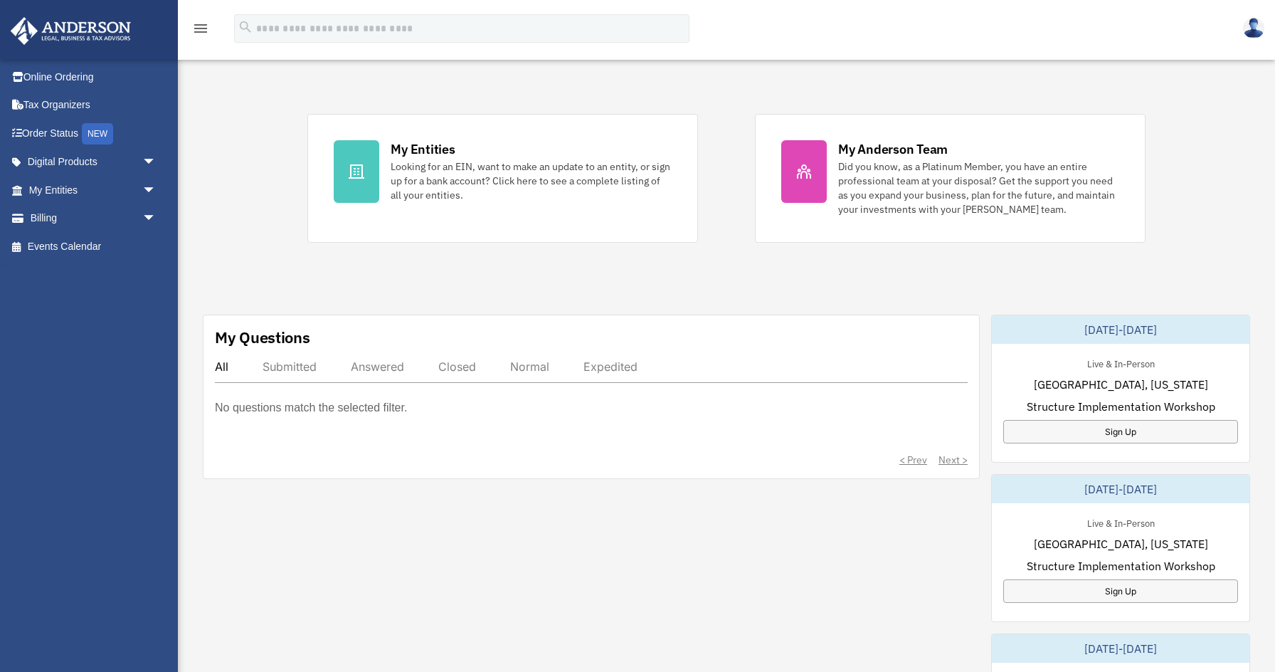
scroll to position [224, 0]
click at [246, 336] on div "My Questions" at bounding box center [262, 337] width 95 height 21
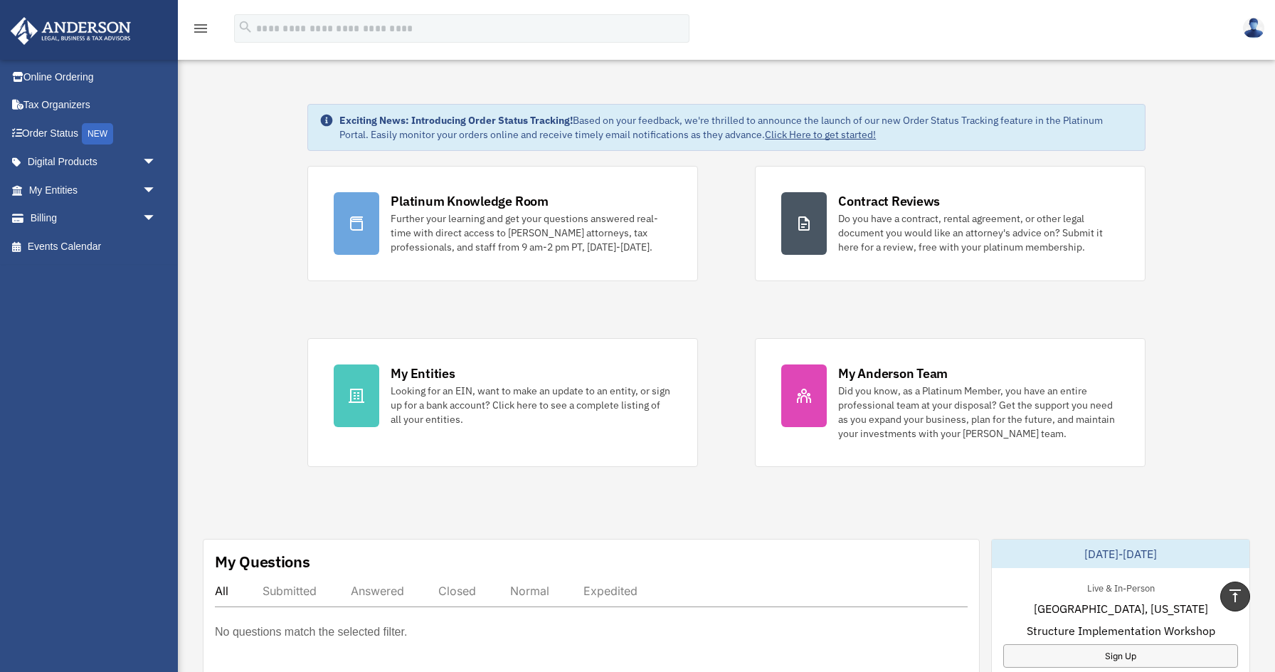
scroll to position [0, 0]
click at [1255, 32] on img at bounding box center [1253, 28] width 21 height 21
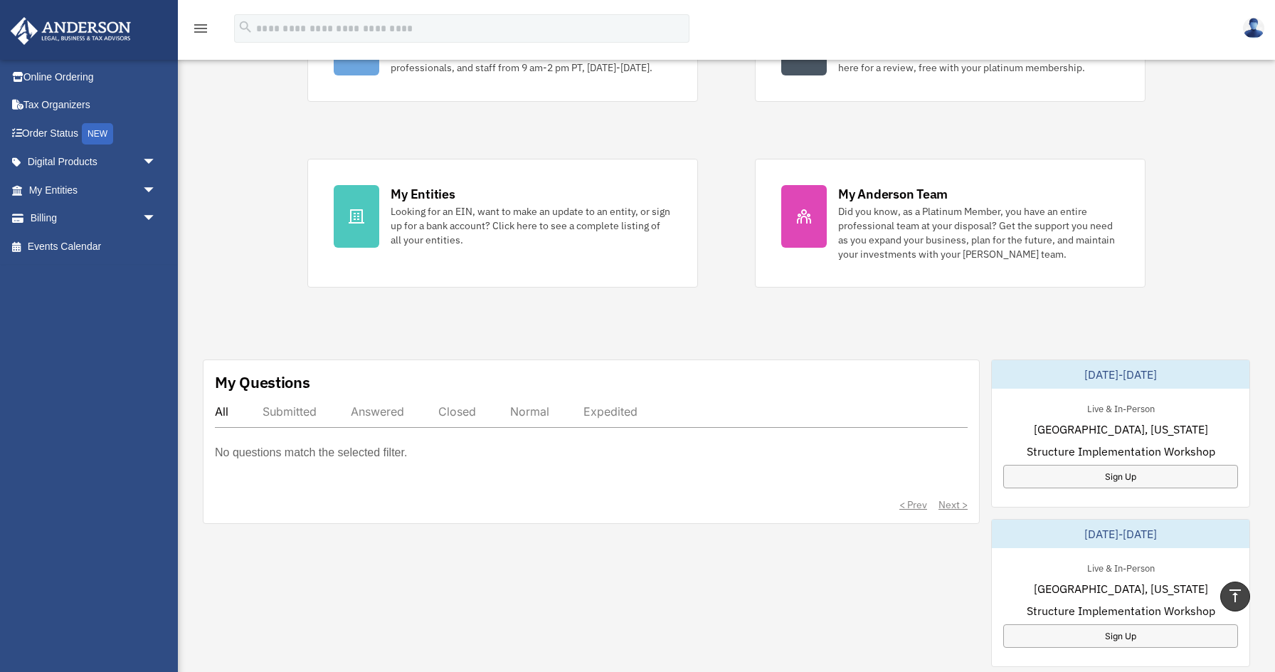
scroll to position [126, 0]
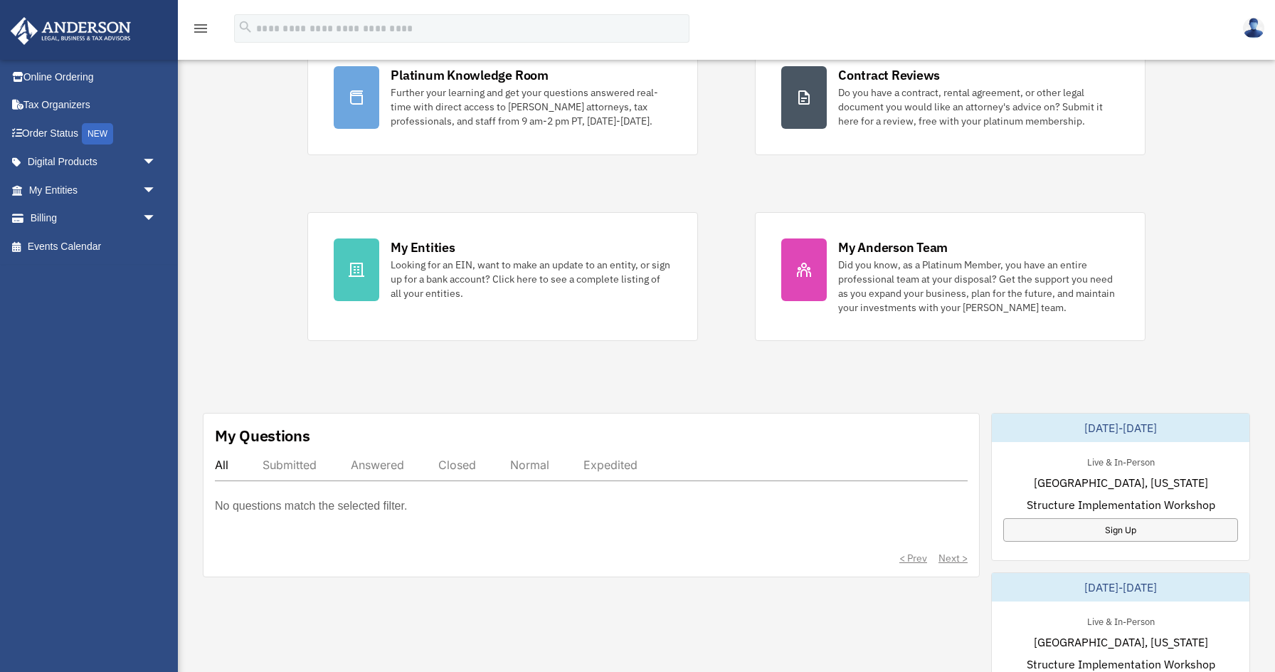
click at [285, 468] on div "Submitted" at bounding box center [290, 465] width 54 height 14
click at [223, 465] on div "All" at bounding box center [222, 465] width 14 height 14
click at [58, 162] on link "Digital Products arrow_drop_down" at bounding box center [94, 162] width 168 height 28
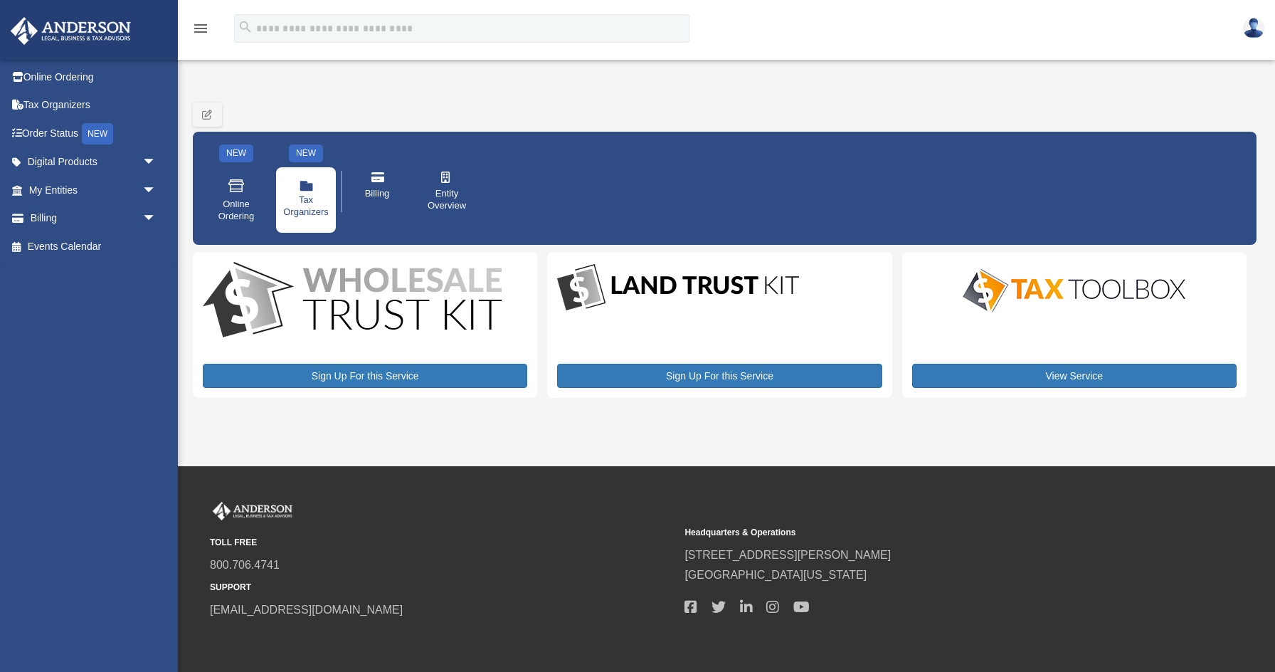
click at [300, 190] on icon at bounding box center [307, 187] width 14 height 9
